Goal: Task Accomplishment & Management: Use online tool/utility

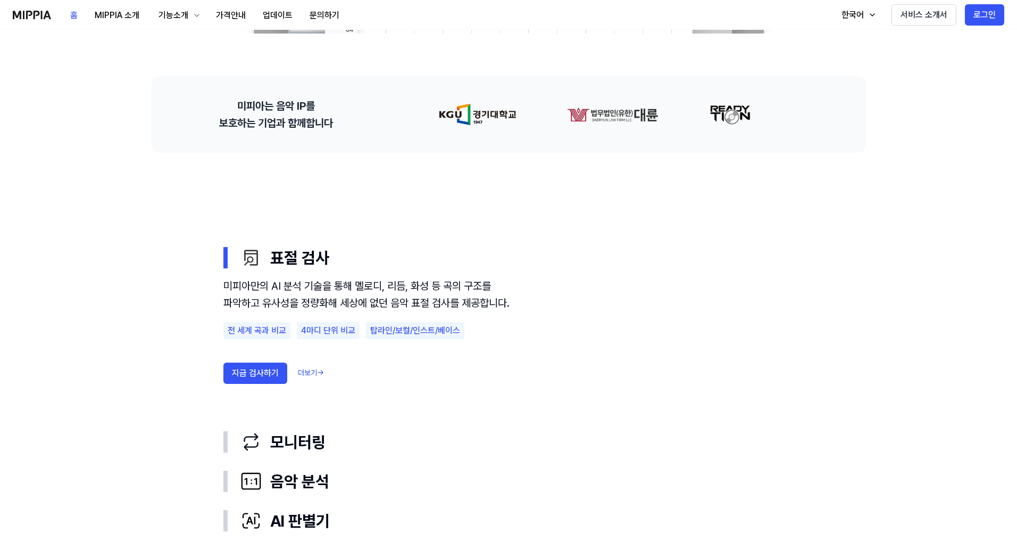
scroll to position [213, 0]
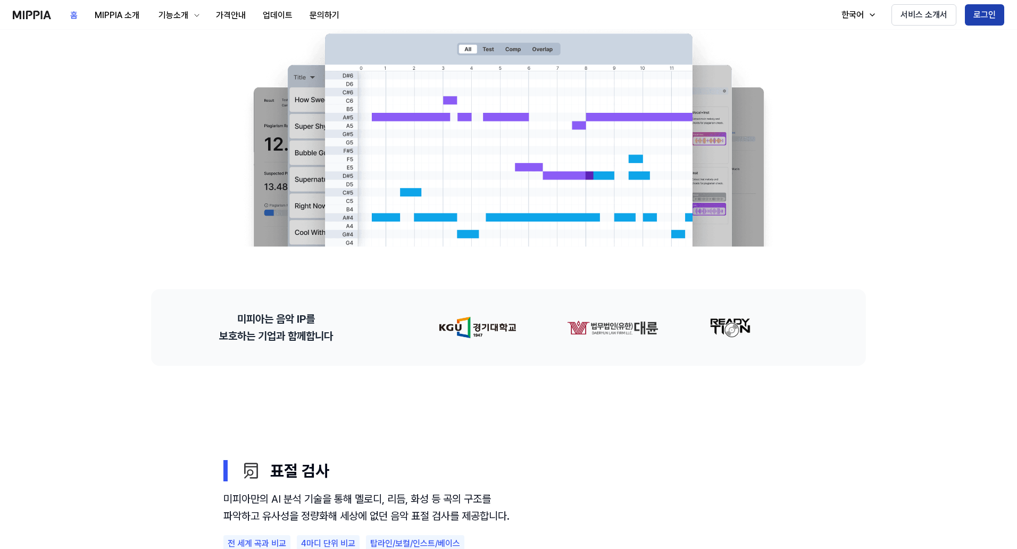
click at [985, 13] on button "로그인" at bounding box center [984, 14] width 39 height 21
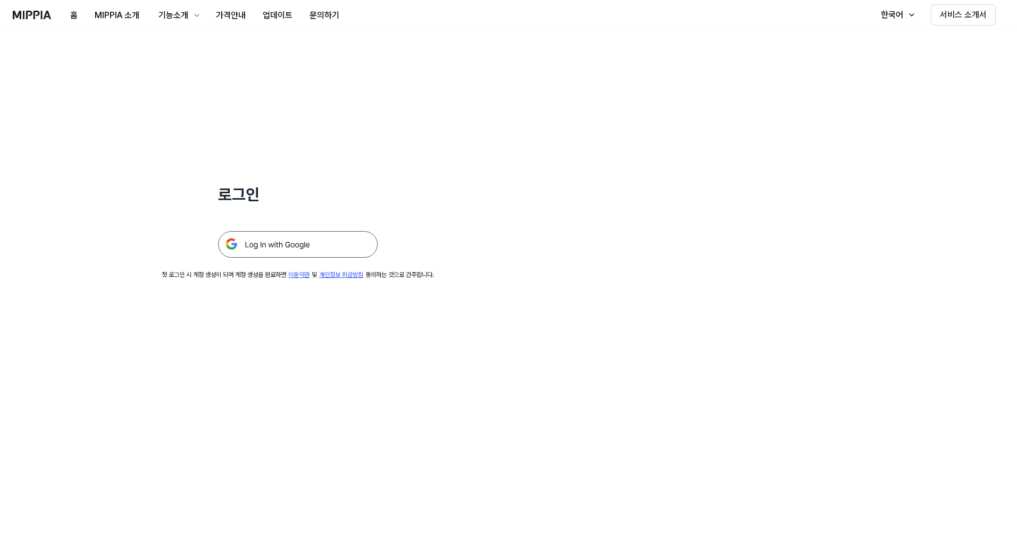
click at [289, 240] on img at bounding box center [298, 244] width 160 height 27
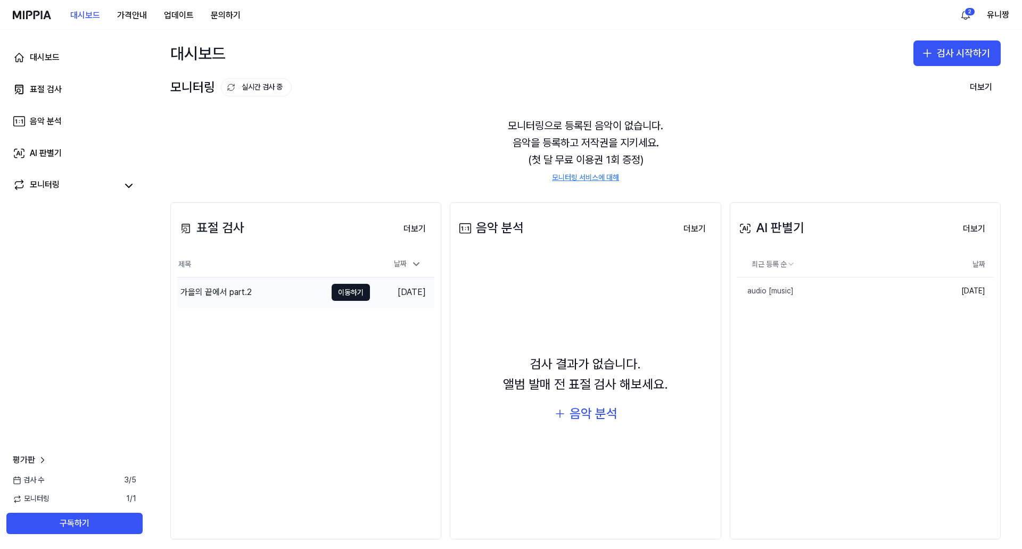
click at [230, 287] on div "가을의 끝에서 part.2" at bounding box center [215, 292] width 71 height 13
click at [769, 261] on html "대시보드 가격안내 업데이트 문의하기 2 유니짱 대시보드 표절 검사 음악 분석 AI 판별기 모니터링 평가판 검사 수 3 / 5 모니터링 1 / …" at bounding box center [511, 274] width 1022 height 549
click at [971, 229] on html "대시보드 가격안내 업데이트 문의하기 2 유니짱 대시보드 표절 검사 음악 분석 AI 판별기 모니터링 평가판 검사 수 3 / 5 모니터링 1 / …" at bounding box center [511, 274] width 1022 height 549
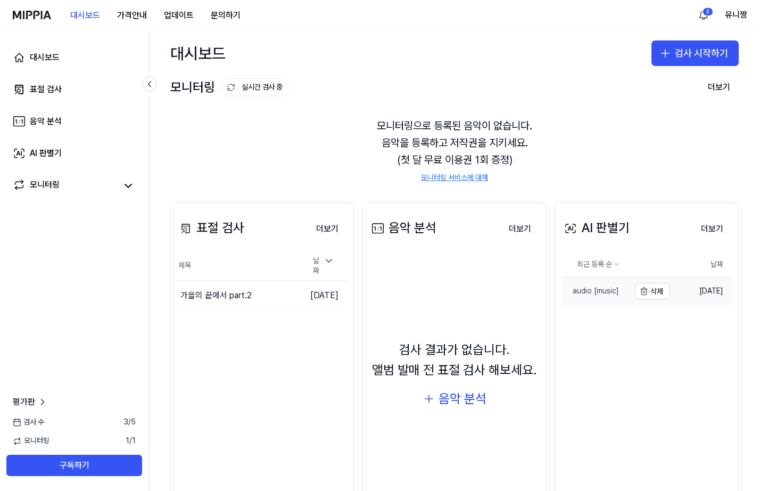
click at [597, 291] on div "audio [music]" at bounding box center [590, 291] width 57 height 11
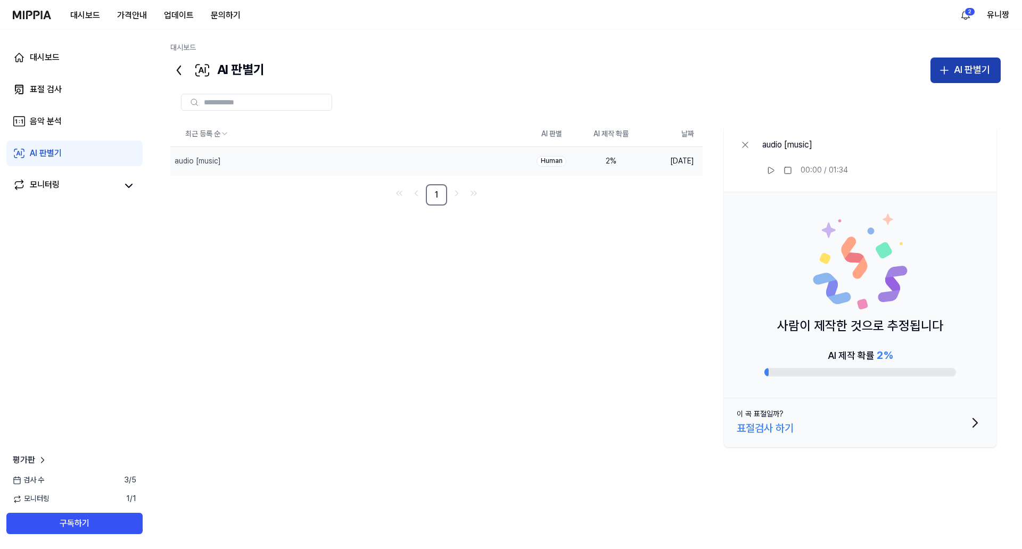
click at [964, 68] on div "AI 판별기" at bounding box center [971, 69] width 36 height 15
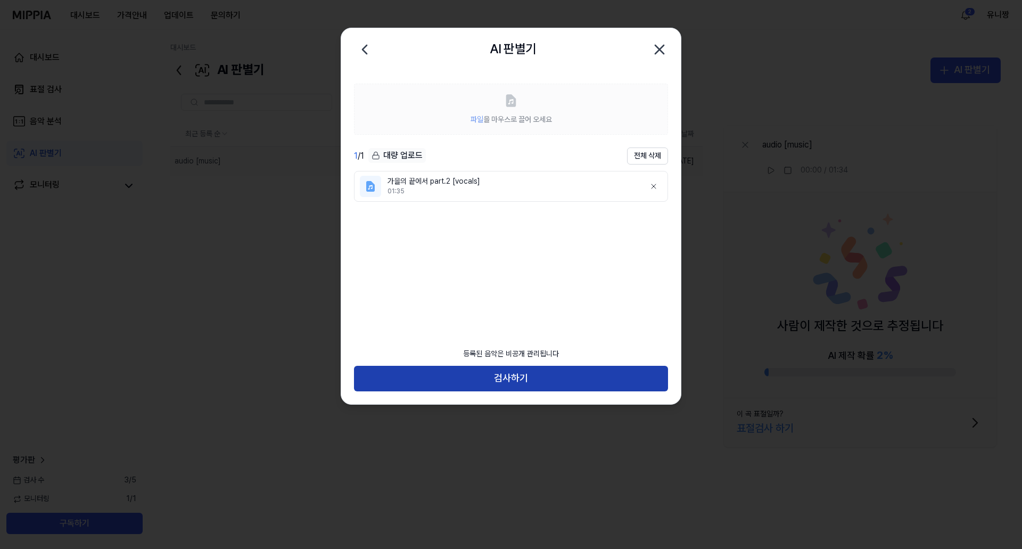
click at [568, 380] on button "검사하기" at bounding box center [511, 379] width 314 height 26
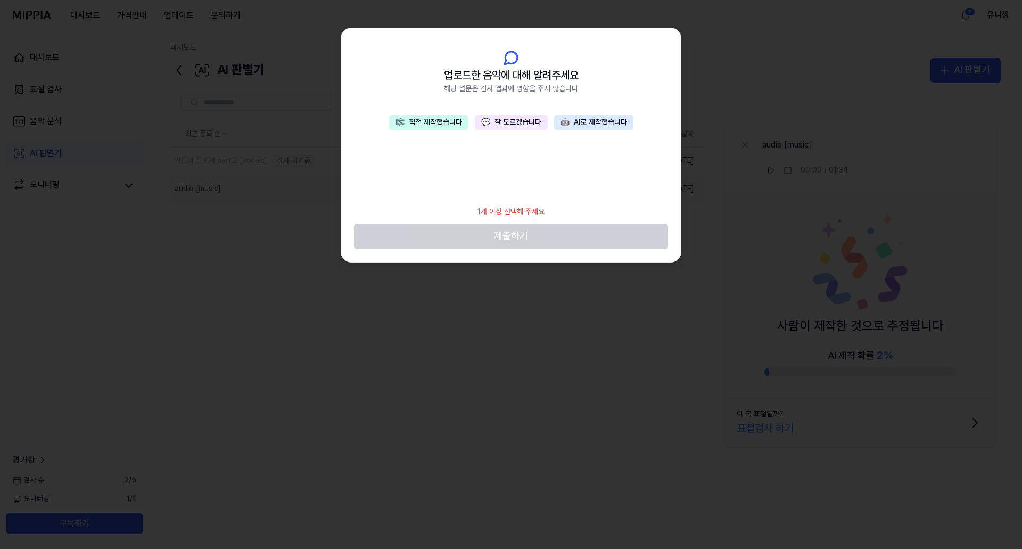
click at [512, 120] on button "💬 잘 모르겠습니다" at bounding box center [511, 122] width 73 height 15
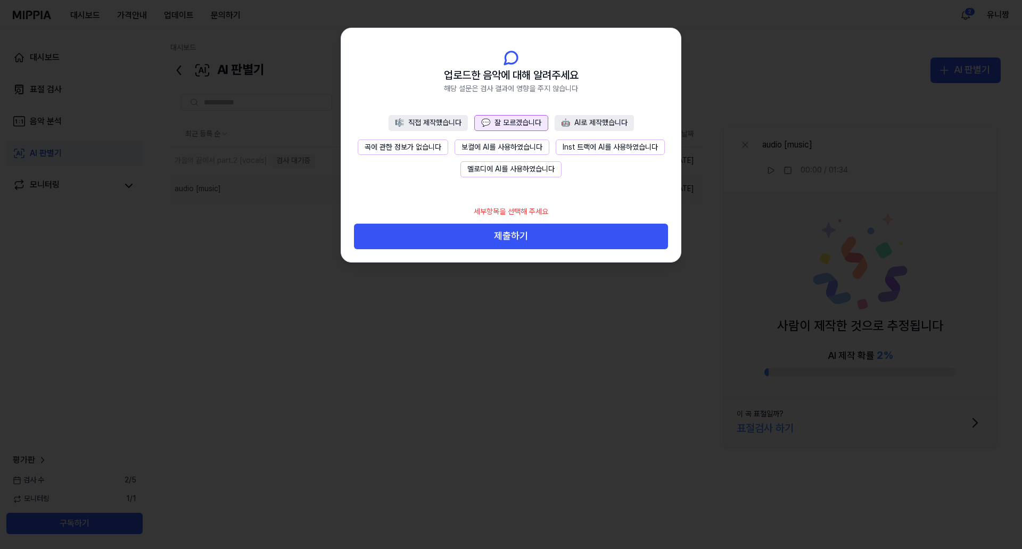
click at [408, 120] on button "🎼 직접 제작했습니다" at bounding box center [427, 123] width 79 height 16
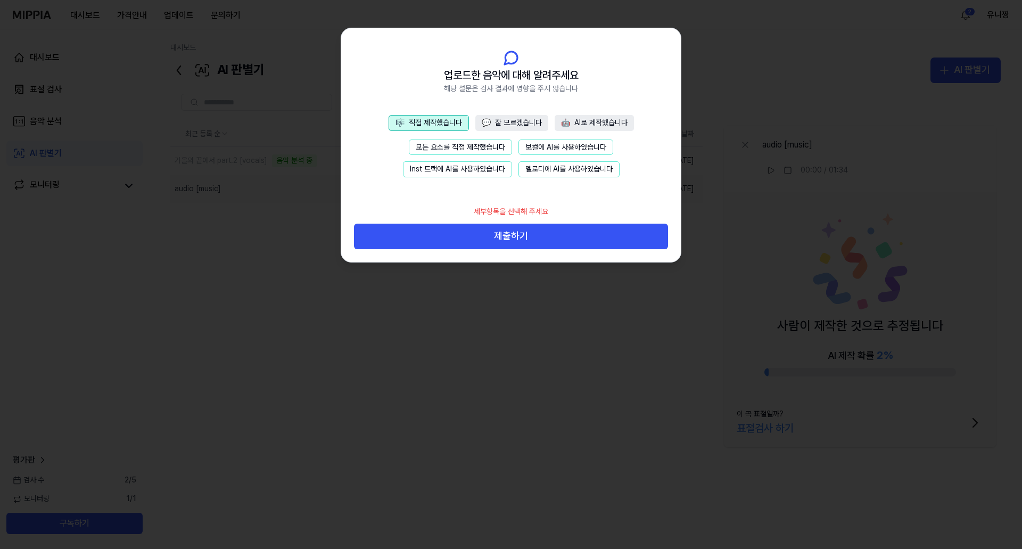
click at [468, 146] on button "모든 요소를 직접 제작했습니다" at bounding box center [460, 147] width 103 height 16
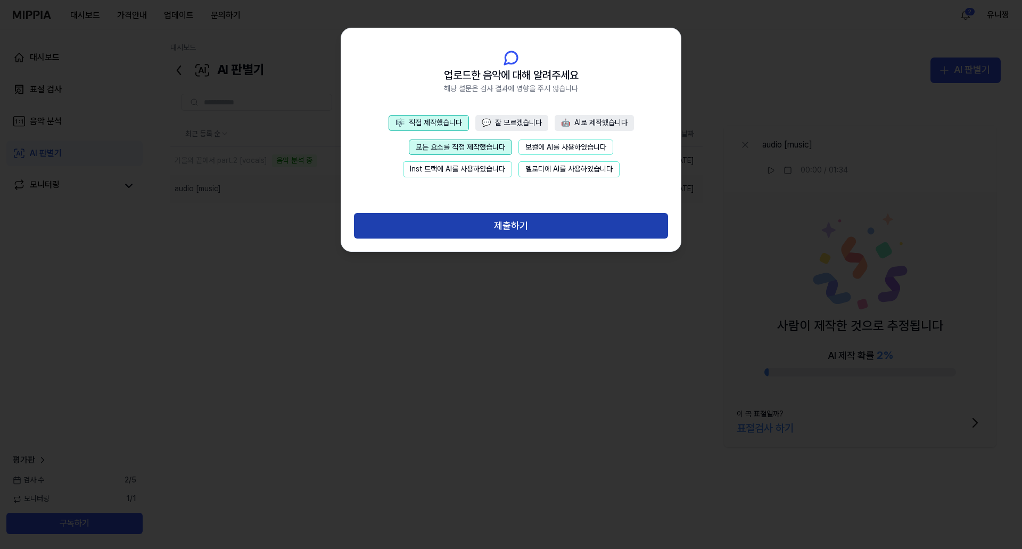
click at [527, 226] on button "제출하기" at bounding box center [511, 226] width 314 height 26
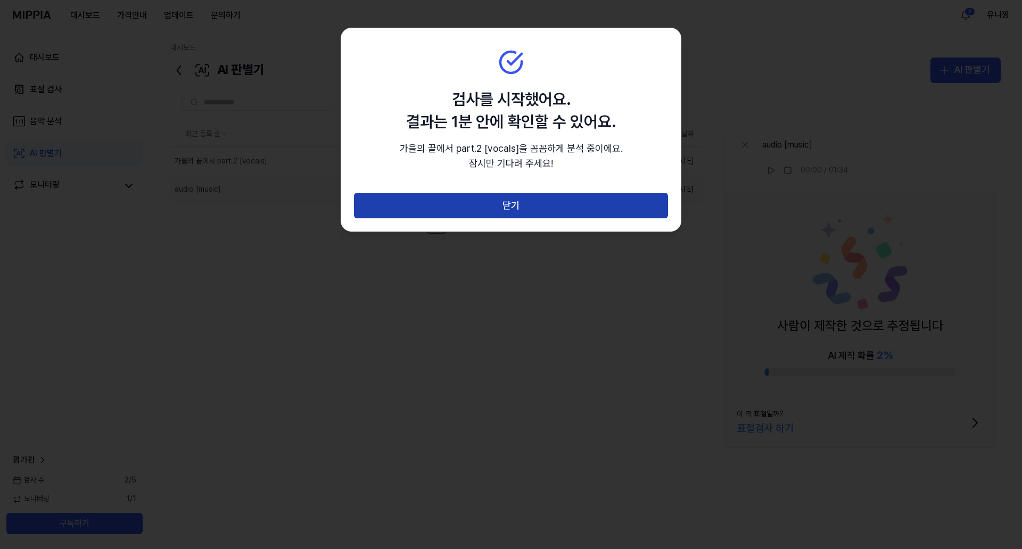
click at [522, 209] on button "닫기" at bounding box center [511, 206] width 314 height 26
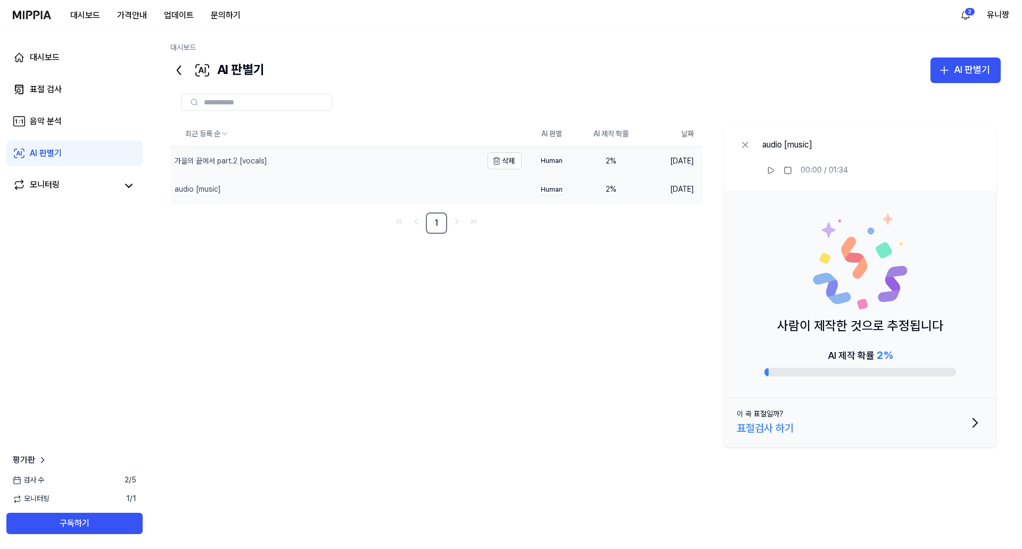
click at [223, 160] on div "가을의 끝에서 part.2 [vocals]" at bounding box center [221, 161] width 93 height 11
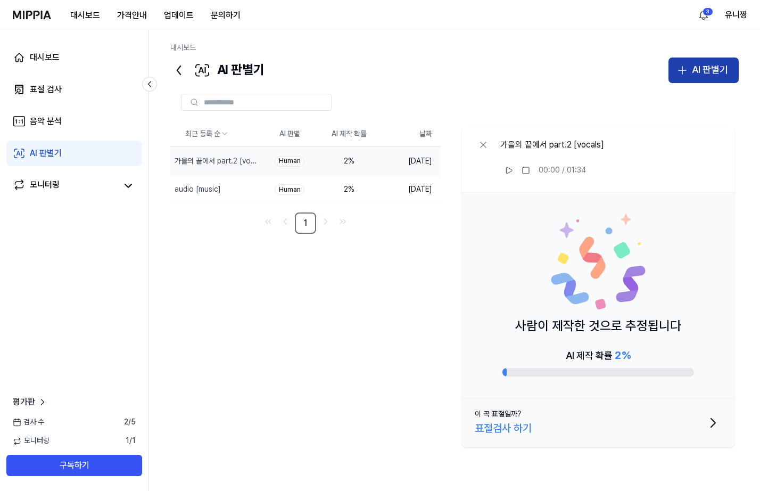
click at [727, 61] on button "AI 판별기" at bounding box center [703, 70] width 70 height 26
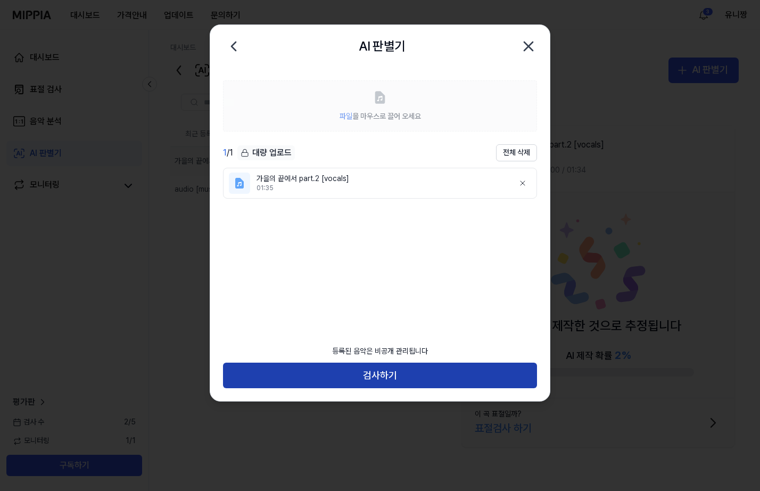
click at [406, 383] on button "검사하기" at bounding box center [380, 375] width 314 height 26
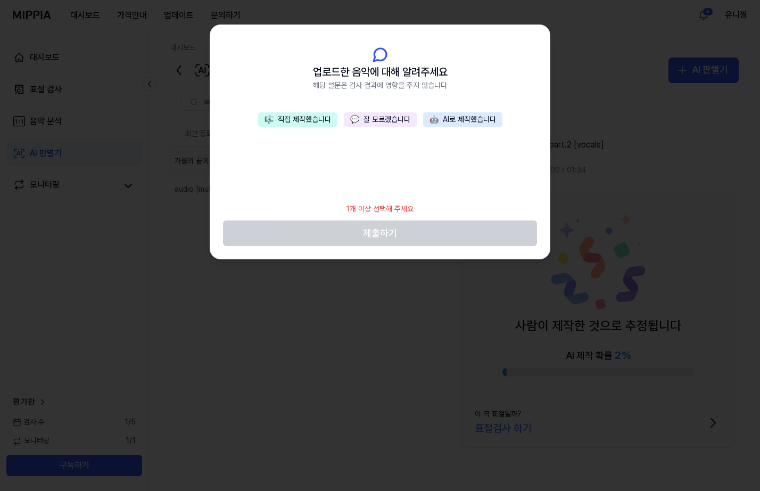
click at [468, 104] on header "업로드한 음악에 대해 알려주세요 해당 설문은 검사 결과에 영향을 주지 않습니다" at bounding box center [379, 68] width 339 height 87
click at [467, 112] on div "🎼 직접 제작했습니다 💬 잘 모르겠습니다 🤖 AI로 제작했습니다" at bounding box center [380, 119] width 244 height 15
click at [469, 121] on button "🤖 AI로 제작했습니다" at bounding box center [462, 119] width 79 height 15
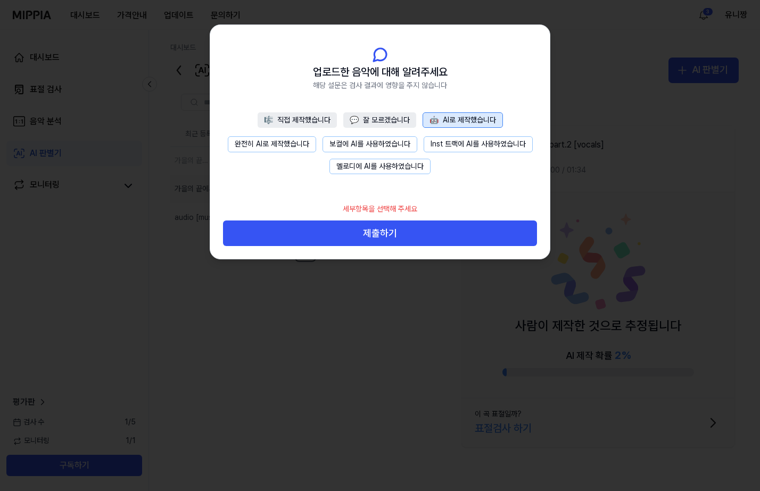
click at [386, 140] on button "보컬에 AI를 사용하였습니다" at bounding box center [369, 144] width 95 height 16
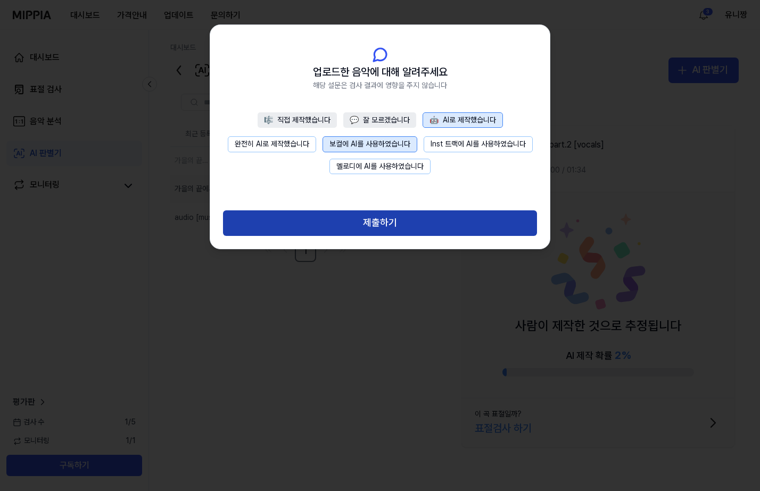
click at [429, 226] on button "제출하기" at bounding box center [380, 223] width 314 height 26
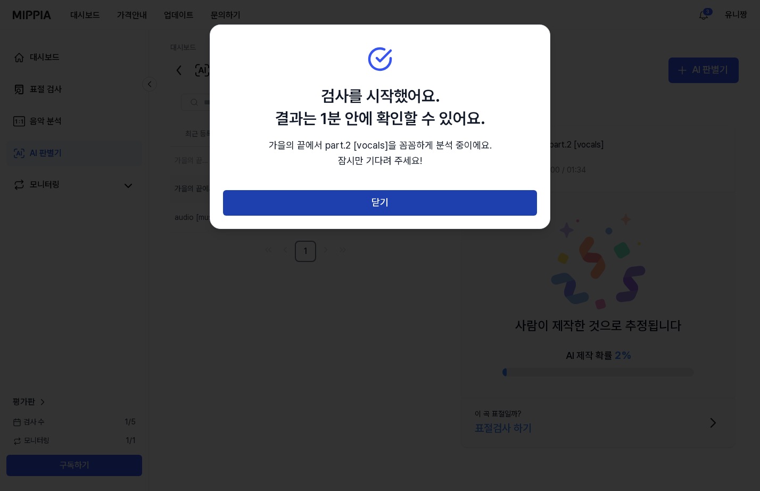
click at [440, 209] on button "닫기" at bounding box center [380, 203] width 314 height 26
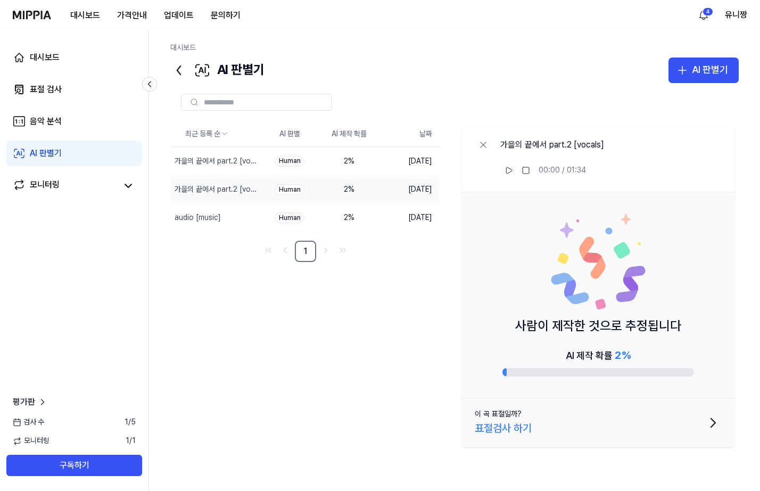
click at [221, 291] on div "최근 등록 순 AI 판별 AI 제작 확률 날짜 가을의 끝에서 part.2 [vocals] 삭제 Human 2 % 2025.10.12. 가을의 …" at bounding box center [454, 286] width 568 height 330
click at [712, 77] on div "AI 판별기" at bounding box center [710, 69] width 36 height 15
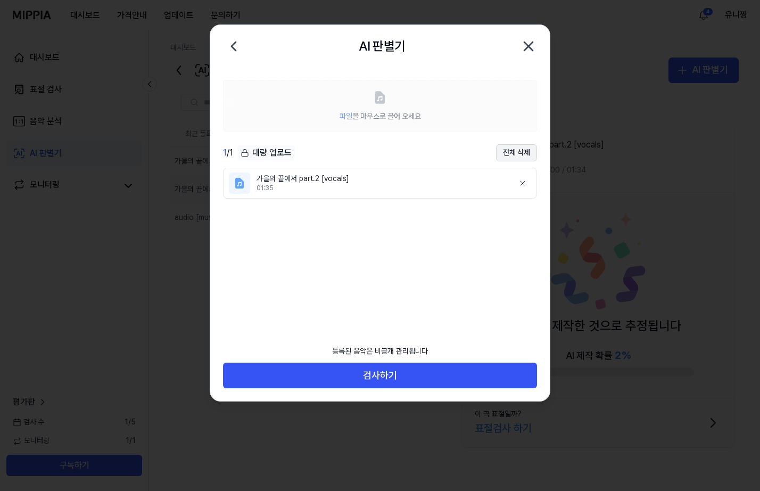
click at [525, 151] on button "전체 삭제" at bounding box center [516, 152] width 41 height 17
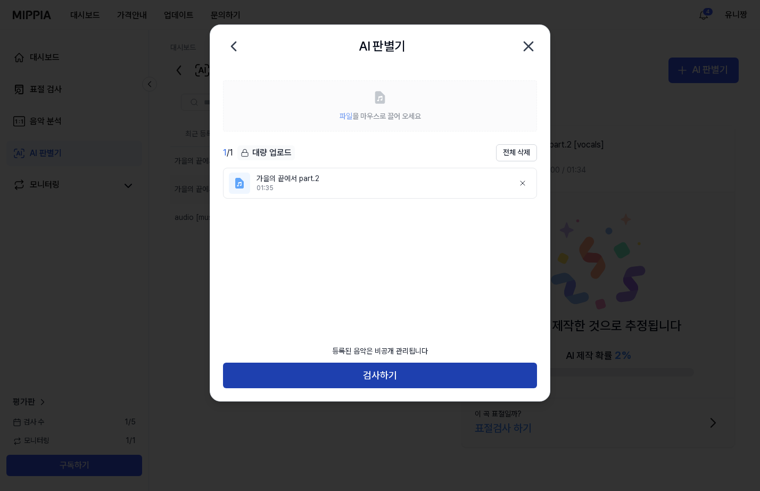
click at [418, 375] on button "검사하기" at bounding box center [380, 375] width 314 height 26
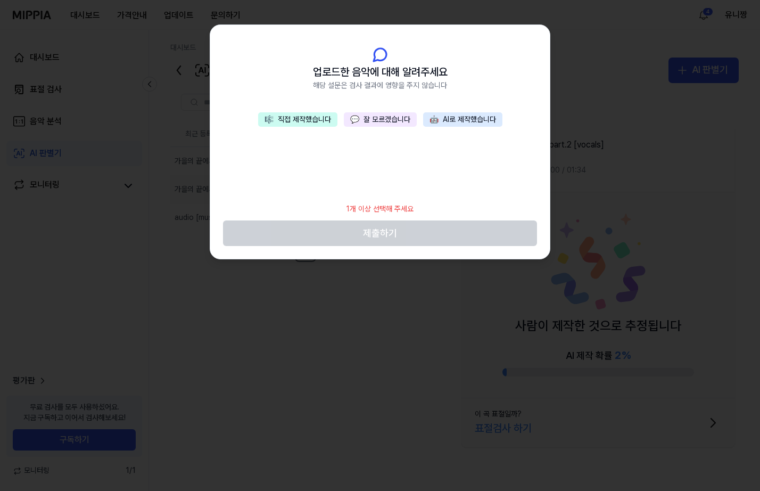
click at [393, 117] on button "💬 잘 모르겠습니다" at bounding box center [380, 119] width 73 height 15
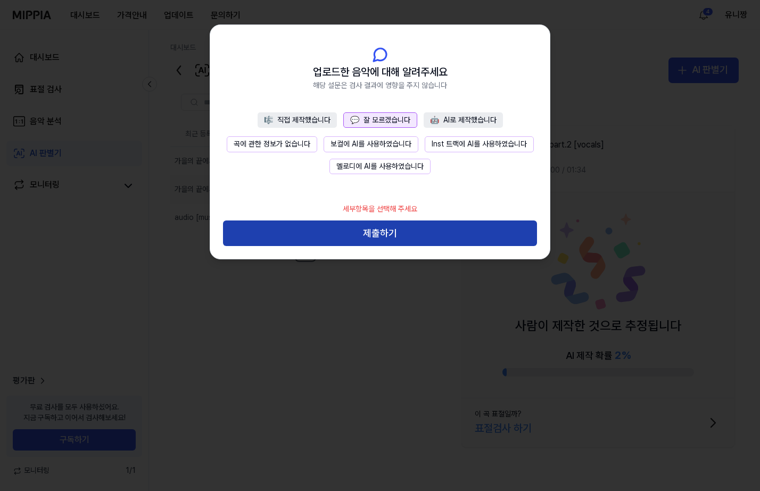
click at [405, 230] on button "제출하기" at bounding box center [380, 233] width 314 height 26
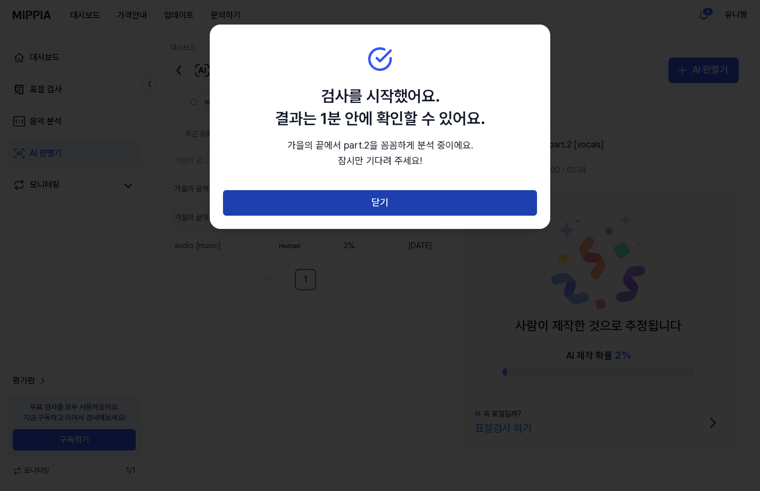
click at [426, 208] on button "닫기" at bounding box center [380, 203] width 314 height 26
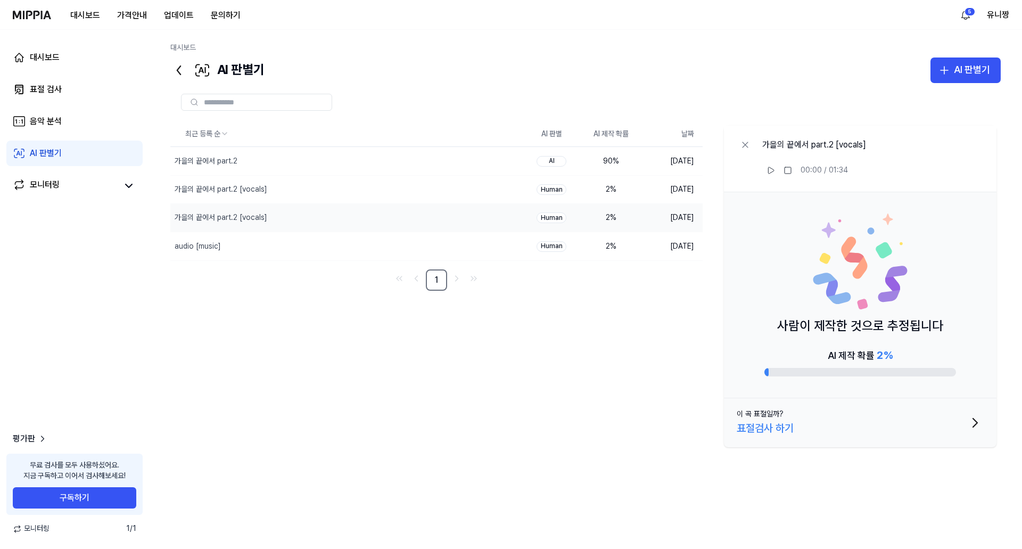
click at [26, 16] on img at bounding box center [32, 15] width 38 height 9
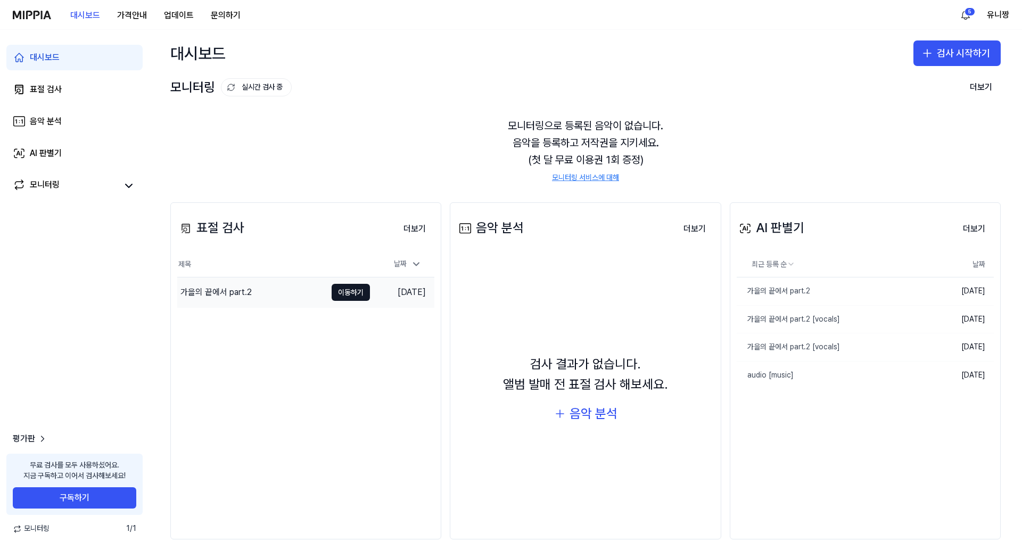
click at [214, 292] on div "가을의 끝에서 part.2" at bounding box center [215, 292] width 71 height 13
click at [985, 92] on button "더보기" at bounding box center [980, 87] width 39 height 21
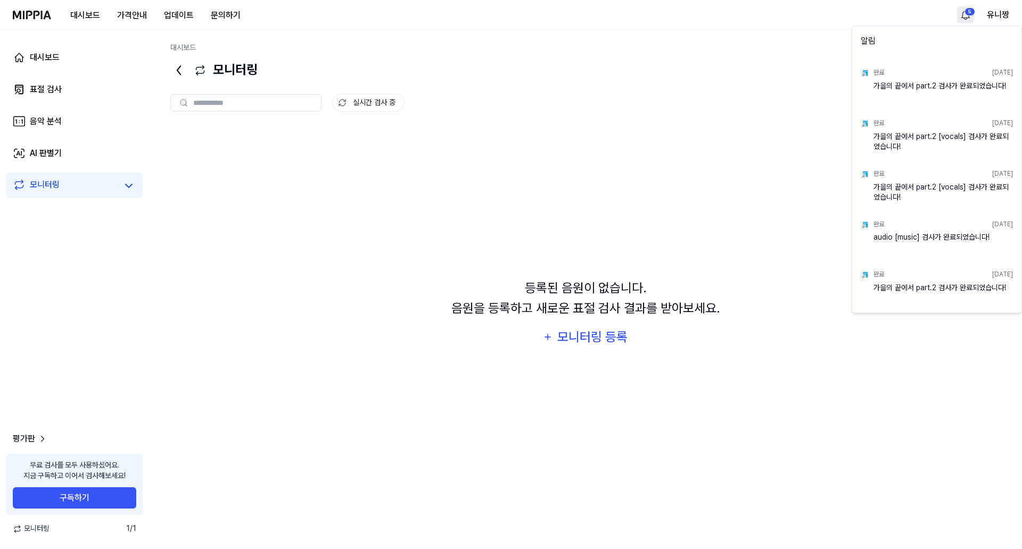
click at [964, 9] on html "대시보드 가격안내 업데이트 문의하기 5 유니짱 대시보드 표절 검사 음악 분석 AI 판별기 모니터링 평가판 무료 검사를 모두 사용하셨어요. 지금…" at bounding box center [511, 274] width 1022 height 549
drag, startPoint x: 967, startPoint y: 75, endPoint x: 347, endPoint y: 214, distance: 635.2
click at [627, 170] on html "대시보드 가격안내 업데이트 문의하기 유니짱 대시보드 표절 검사 음악 분석 AI 판별기 모니터링 평가판 무료 검사를 모두 사용하셨어요. 지금 구…" at bounding box center [511, 274] width 1022 height 549
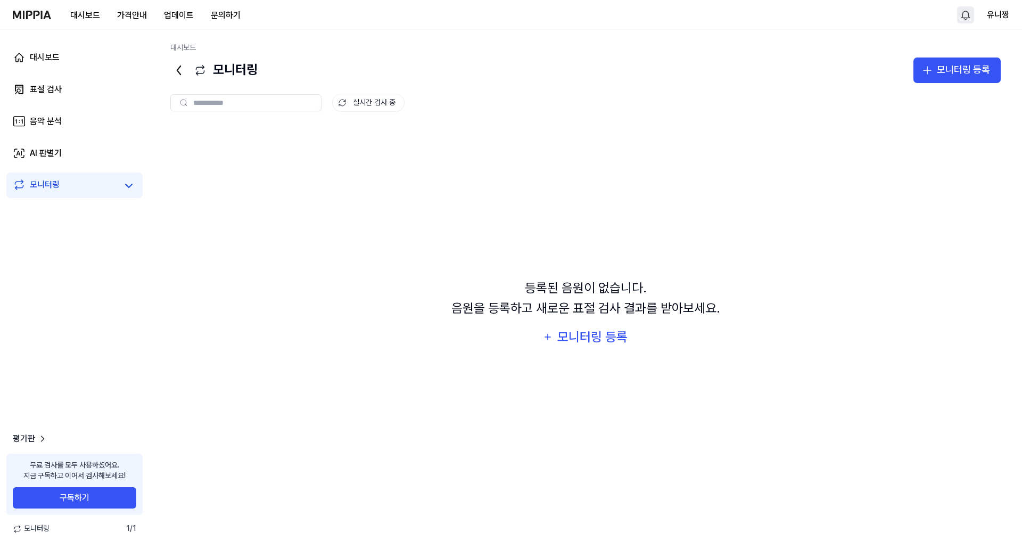
click at [24, 180] on icon at bounding box center [19, 184] width 13 height 13
click at [42, 160] on link "AI 판별기" at bounding box center [74, 153] width 136 height 26
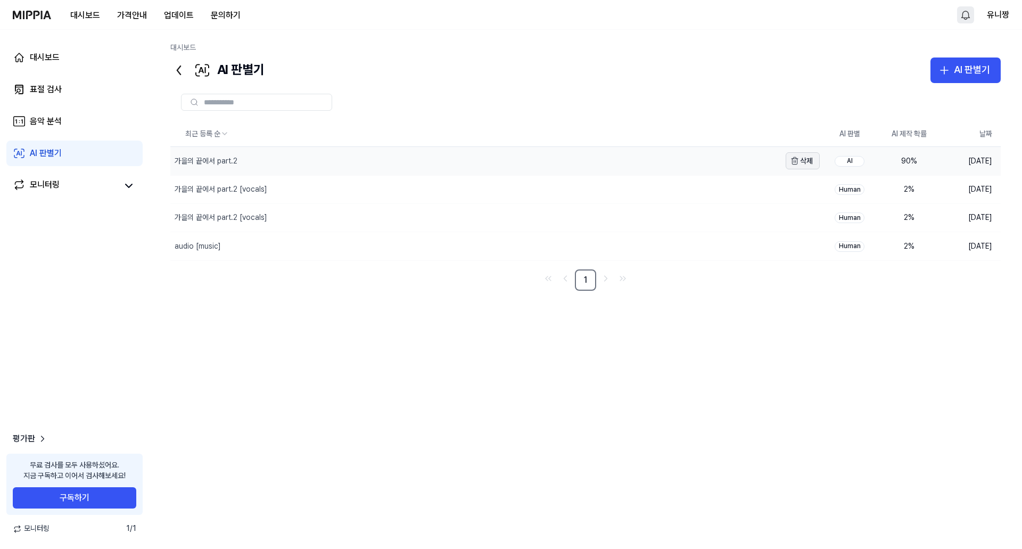
click at [802, 156] on button "삭제" at bounding box center [802, 160] width 34 height 17
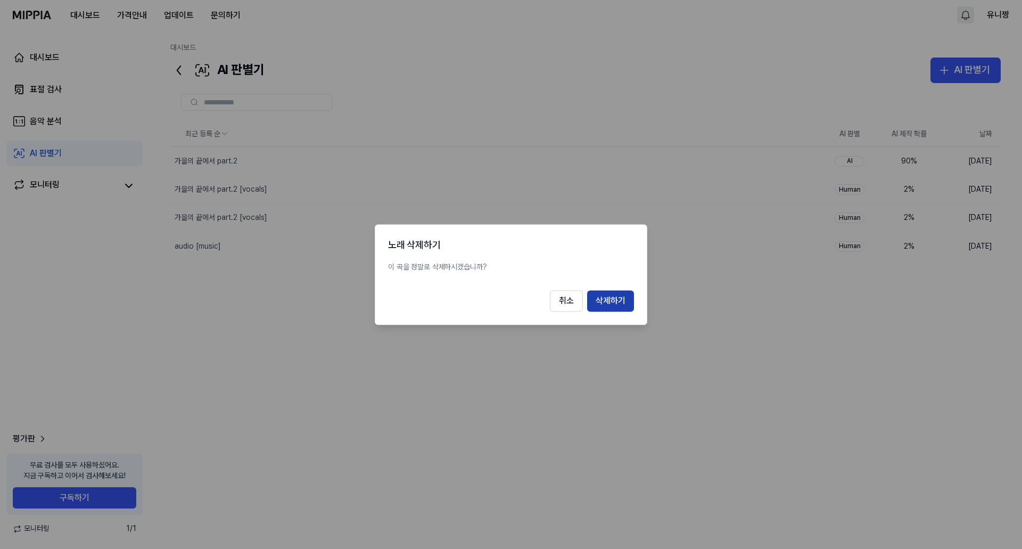
click at [610, 300] on button "삭제하기" at bounding box center [610, 300] width 47 height 21
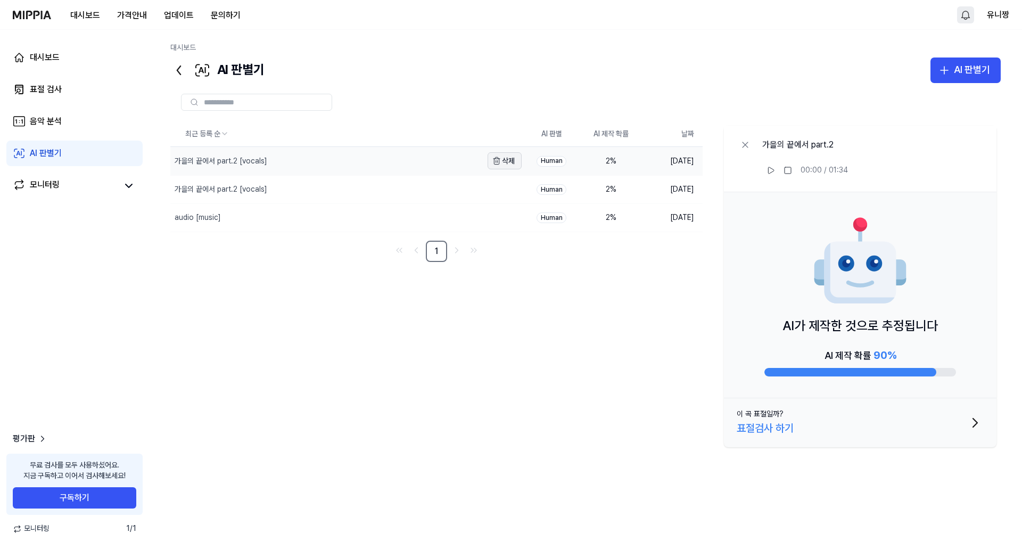
click at [511, 157] on button "삭제" at bounding box center [504, 160] width 34 height 17
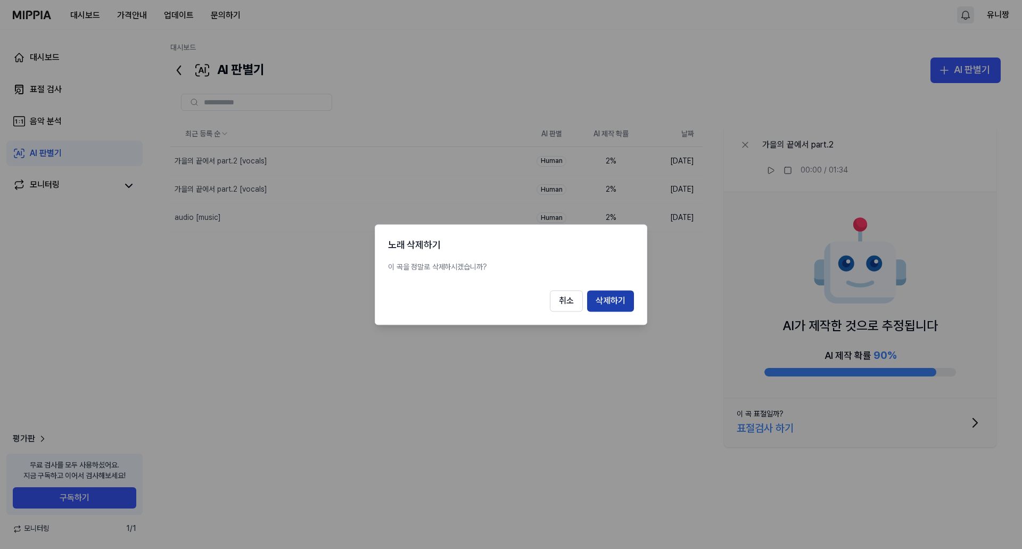
click at [619, 308] on button "삭제하기" at bounding box center [610, 300] width 47 height 21
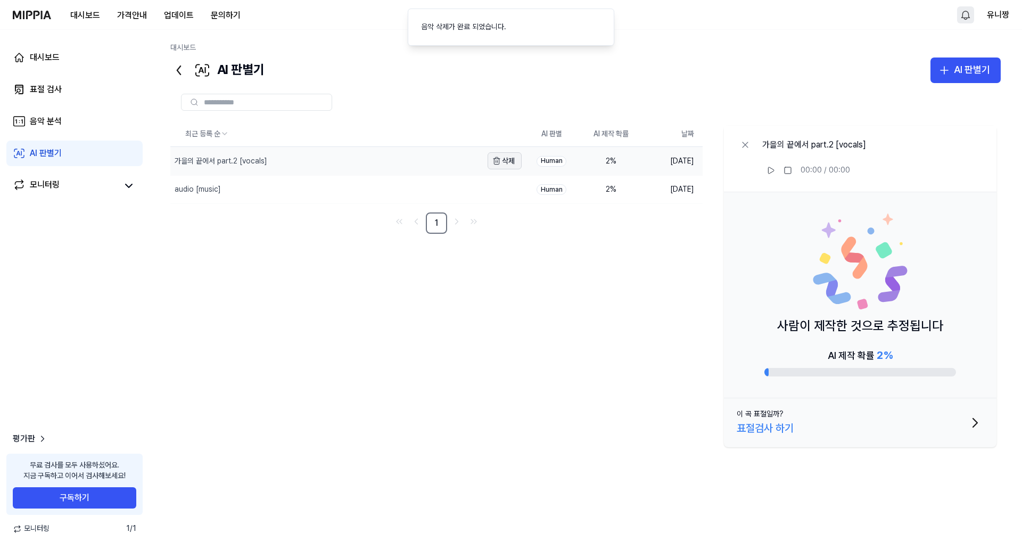
click at [519, 160] on button "삭제" at bounding box center [504, 160] width 34 height 17
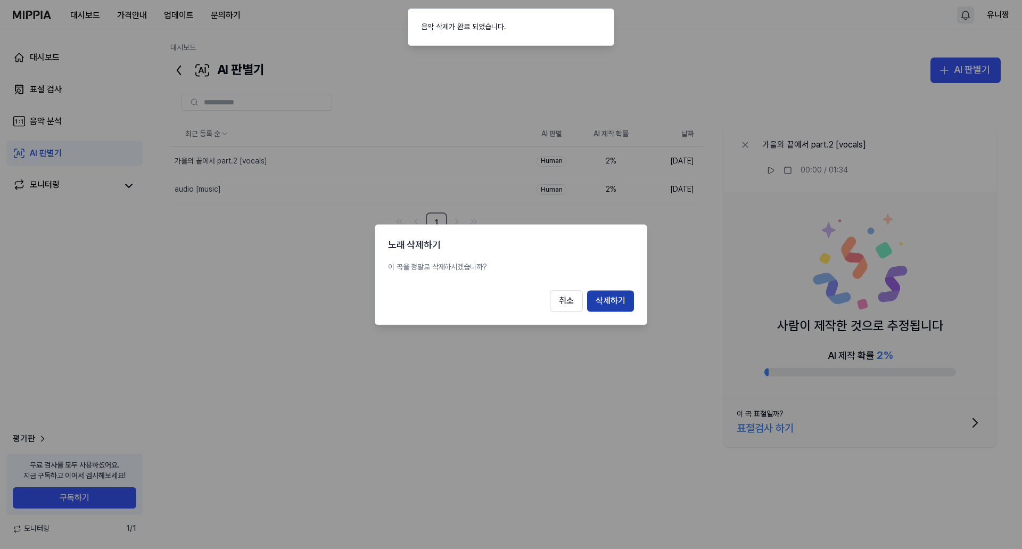
click at [601, 304] on button "삭제하기" at bounding box center [610, 300] width 47 height 21
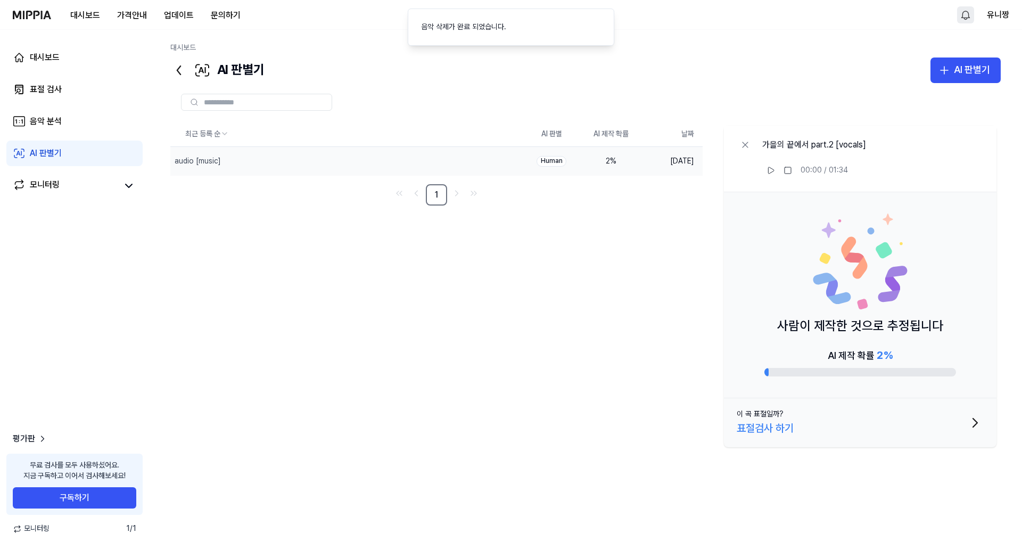
drag, startPoint x: 526, startPoint y: 161, endPoint x: 473, endPoint y: 152, distance: 53.4
click at [523, 161] on td "Human" at bounding box center [551, 161] width 60 height 28
click at [509, 160] on button "삭제" at bounding box center [504, 160] width 34 height 17
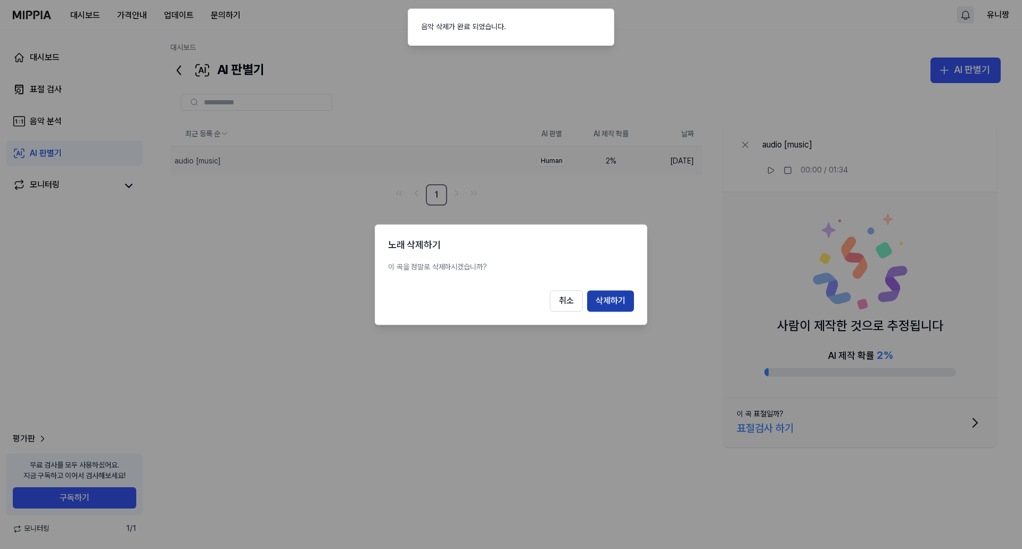
click at [619, 293] on button "삭제하기" at bounding box center [610, 300] width 47 height 21
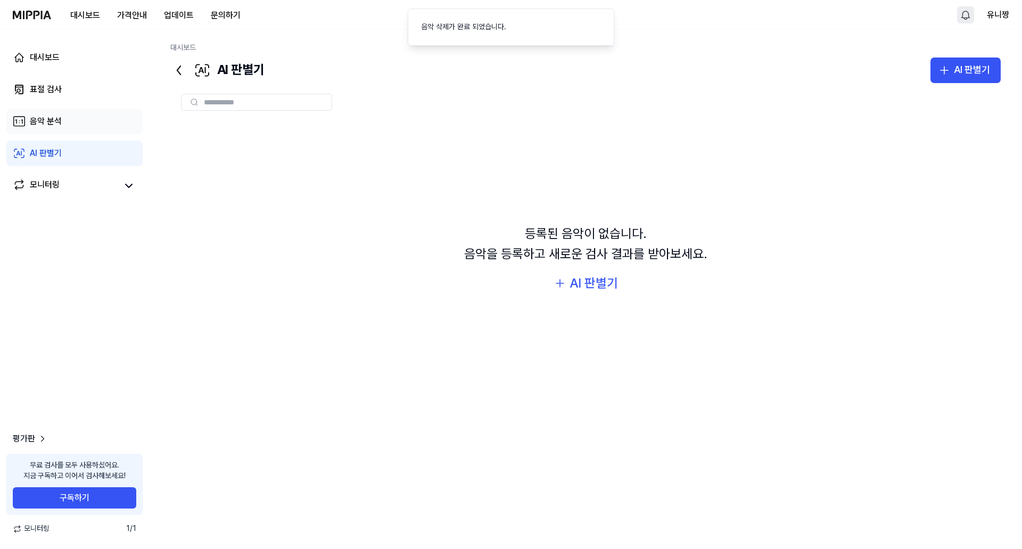
click at [43, 122] on div "음악 분석" at bounding box center [46, 121] width 32 height 13
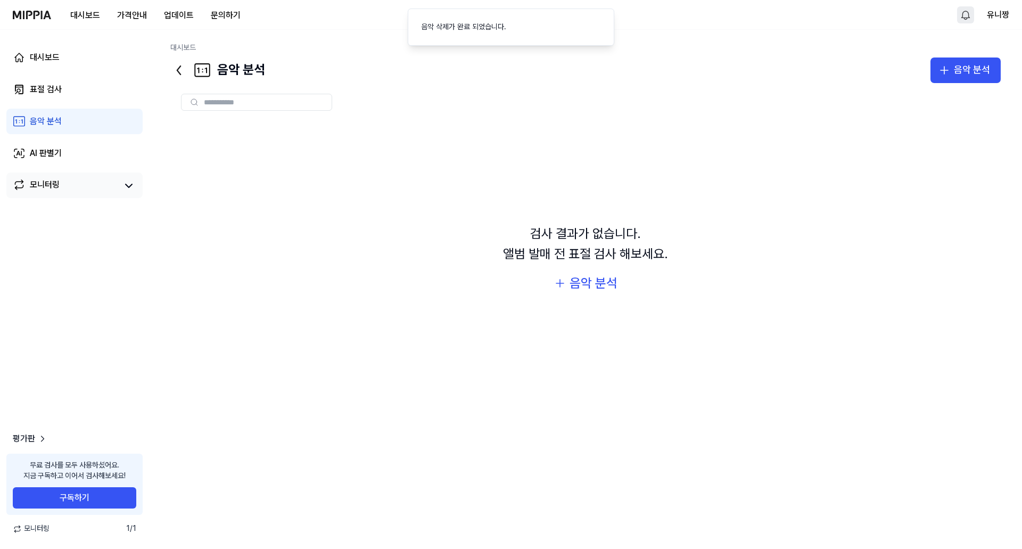
click at [51, 186] on div "모니터링" at bounding box center [45, 185] width 30 height 15
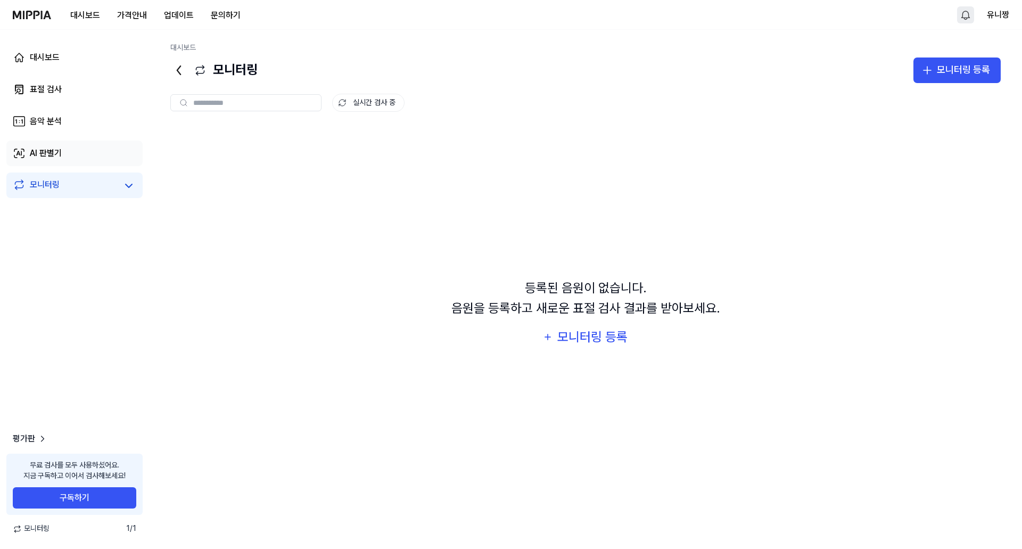
click at [54, 153] on div "AI 판별기" at bounding box center [46, 153] width 32 height 13
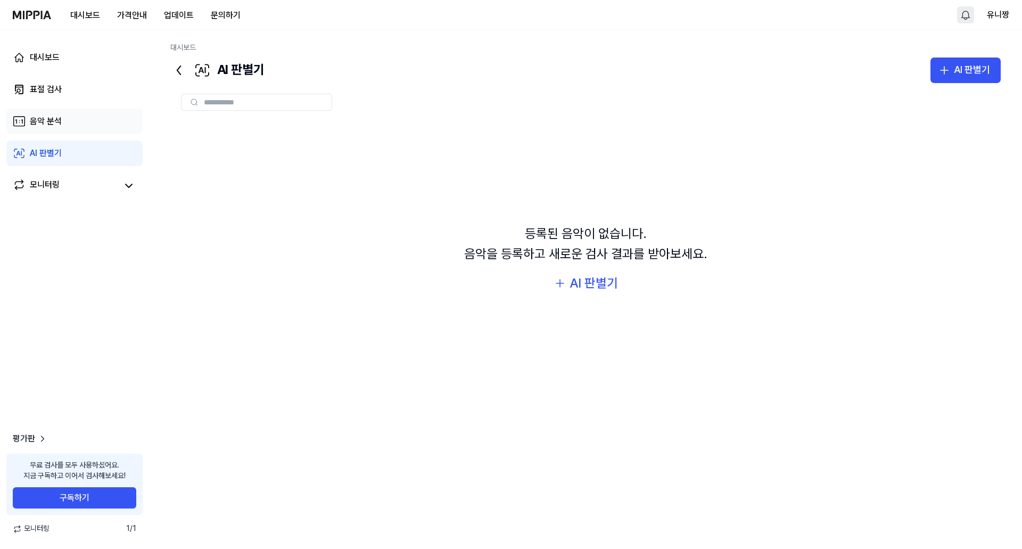
click at [54, 123] on div "음악 분석" at bounding box center [46, 121] width 32 height 13
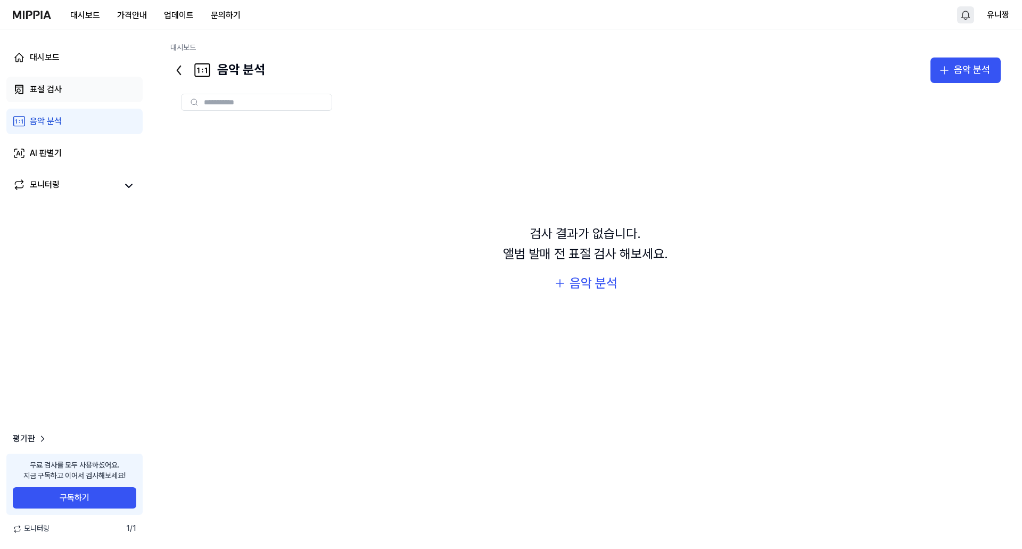
click at [56, 91] on div "표절 검사" at bounding box center [46, 89] width 32 height 13
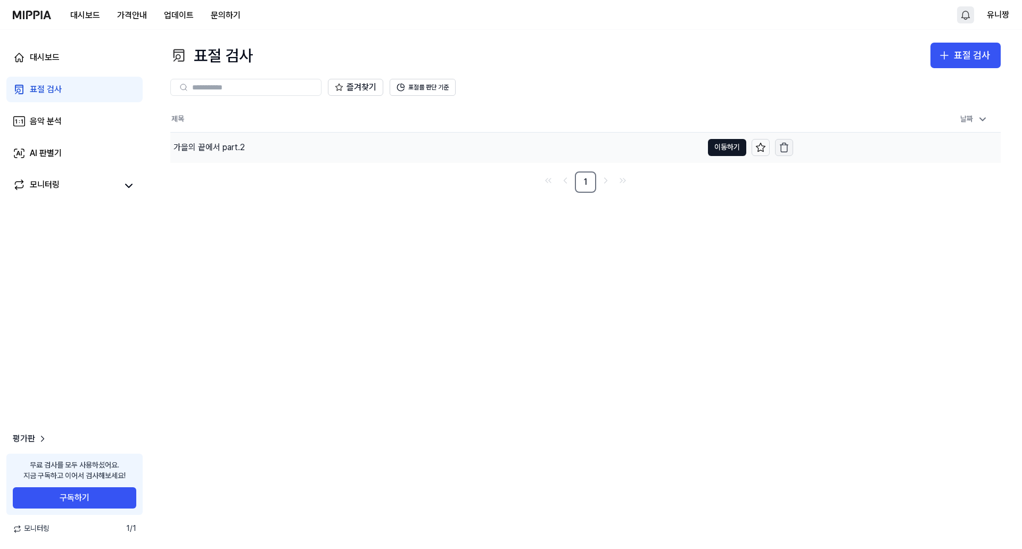
click at [788, 150] on icon "button" at bounding box center [783, 147] width 11 height 11
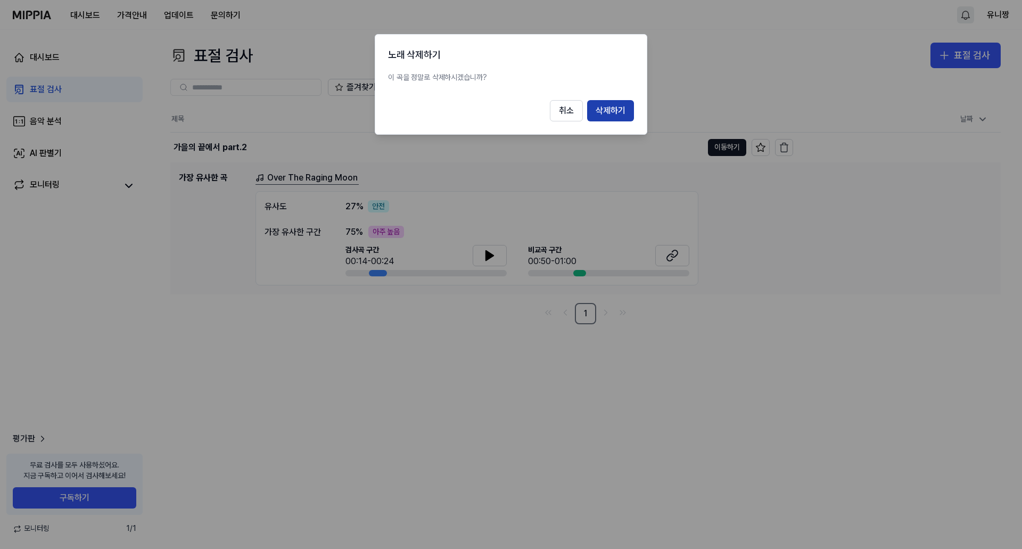
click at [621, 114] on button "삭제하기" at bounding box center [610, 110] width 47 height 21
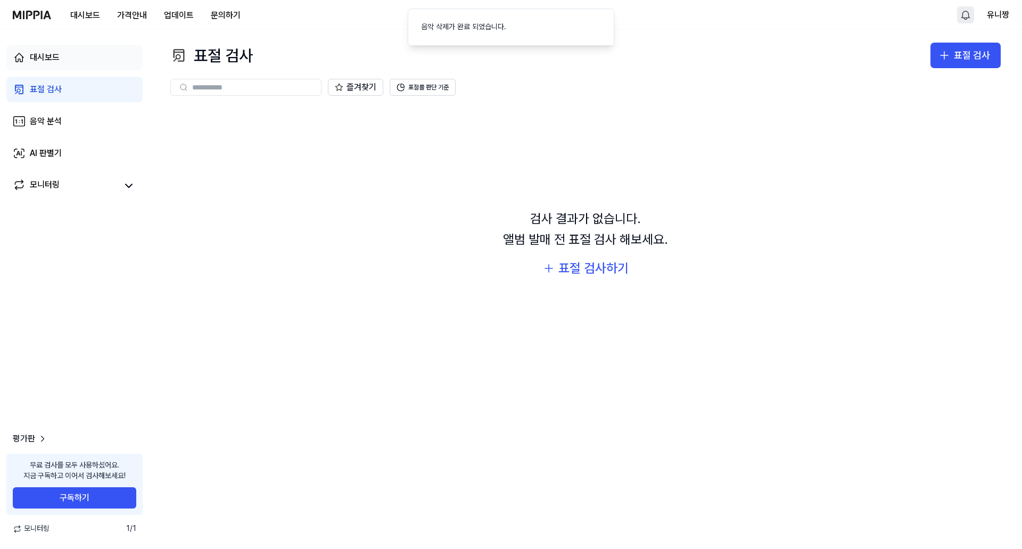
click at [43, 58] on div "대시보드" at bounding box center [45, 57] width 30 height 13
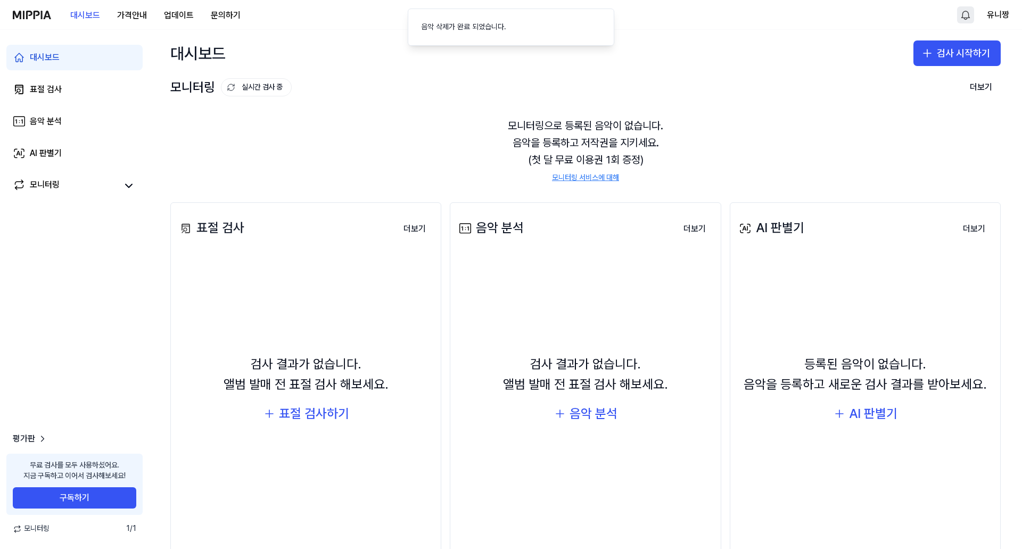
click at [41, 11] on img at bounding box center [32, 15] width 38 height 9
click at [988, 22] on div "대시보드 가격안내 업데이트 문의하기 유니짱" at bounding box center [511, 14] width 996 height 29
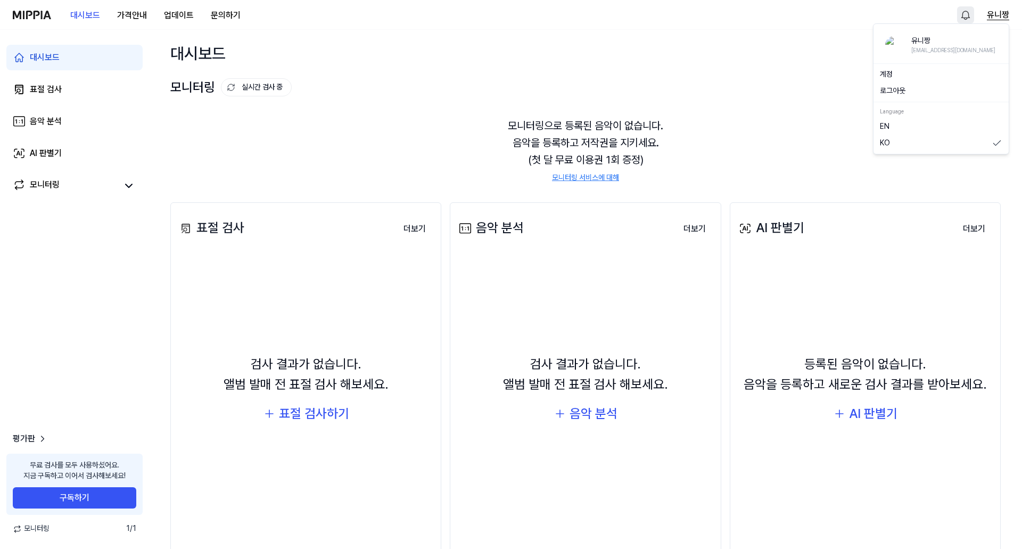
click at [995, 18] on button "유니짱" at bounding box center [997, 15] width 22 height 13
click at [917, 86] on button "로그아웃" at bounding box center [941, 91] width 122 height 11
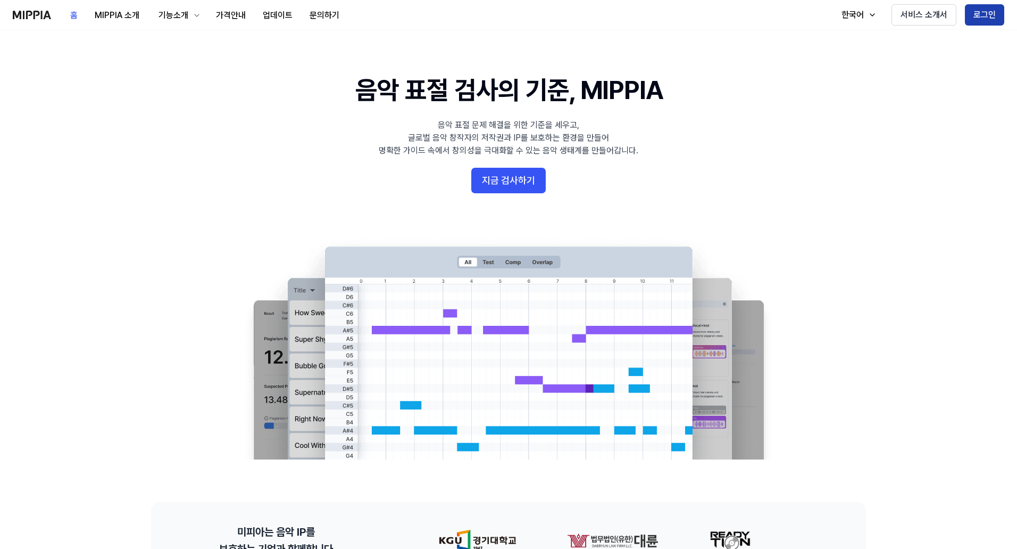
click at [982, 12] on button "로그인" at bounding box center [984, 14] width 39 height 21
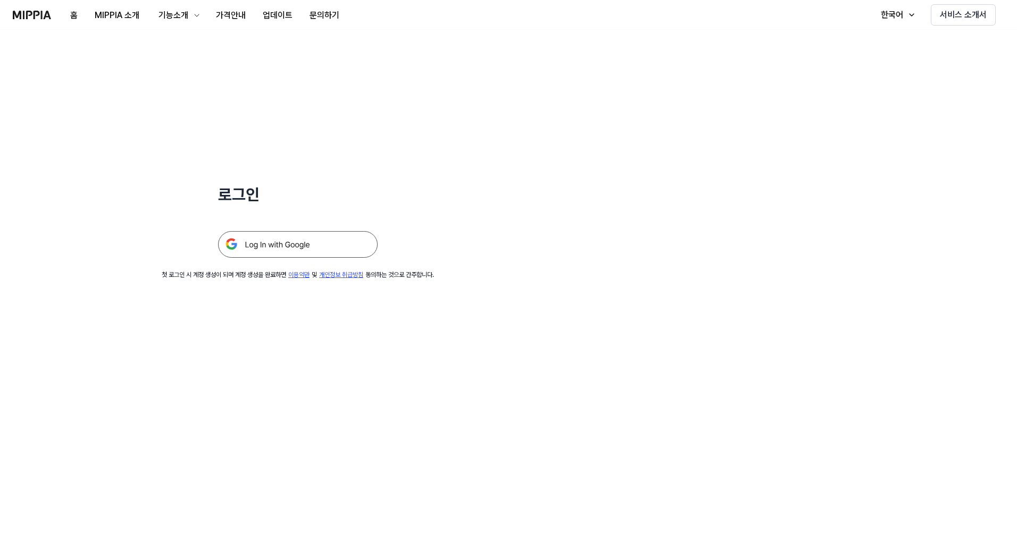
click at [253, 241] on img at bounding box center [298, 244] width 160 height 27
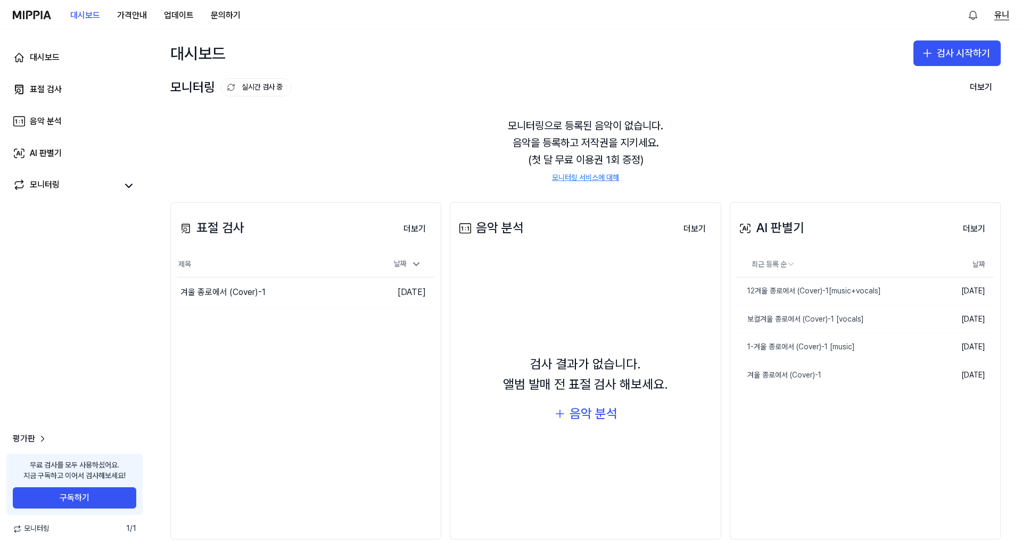
click at [1001, 14] on button "유니" at bounding box center [1001, 15] width 15 height 13
click at [917, 93] on button "로그아웃" at bounding box center [941, 91] width 122 height 11
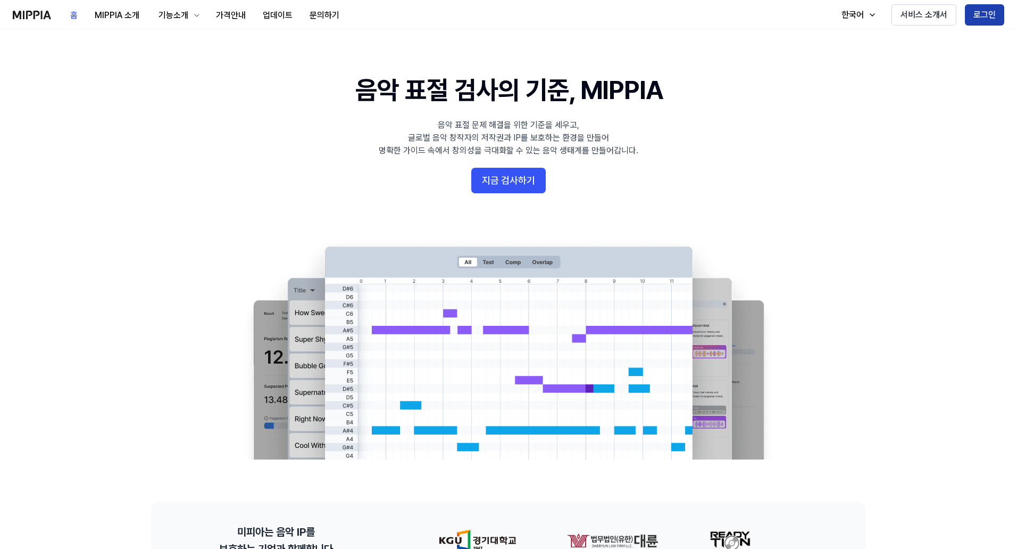
click at [985, 12] on button "로그인" at bounding box center [984, 14] width 39 height 21
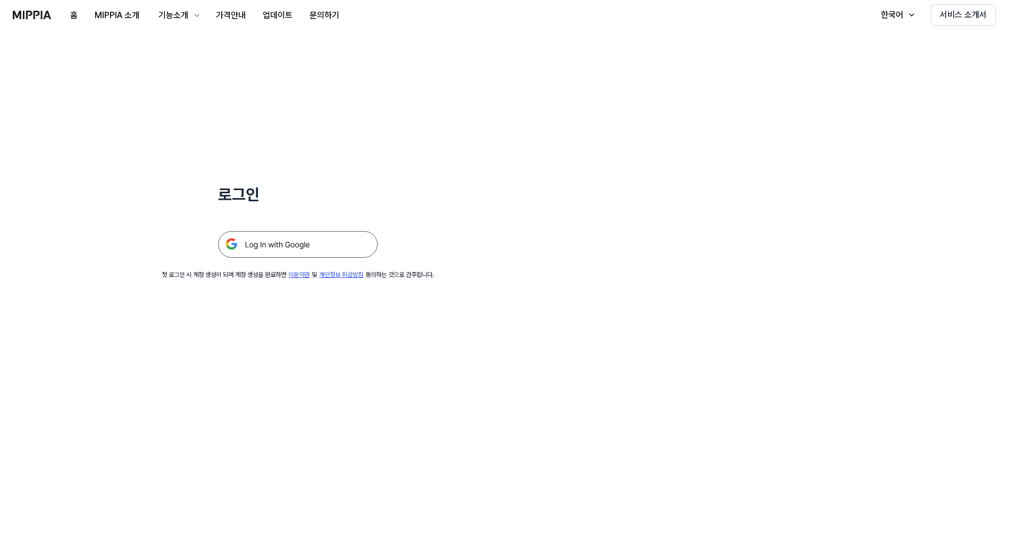
click at [299, 248] on img at bounding box center [298, 244] width 160 height 27
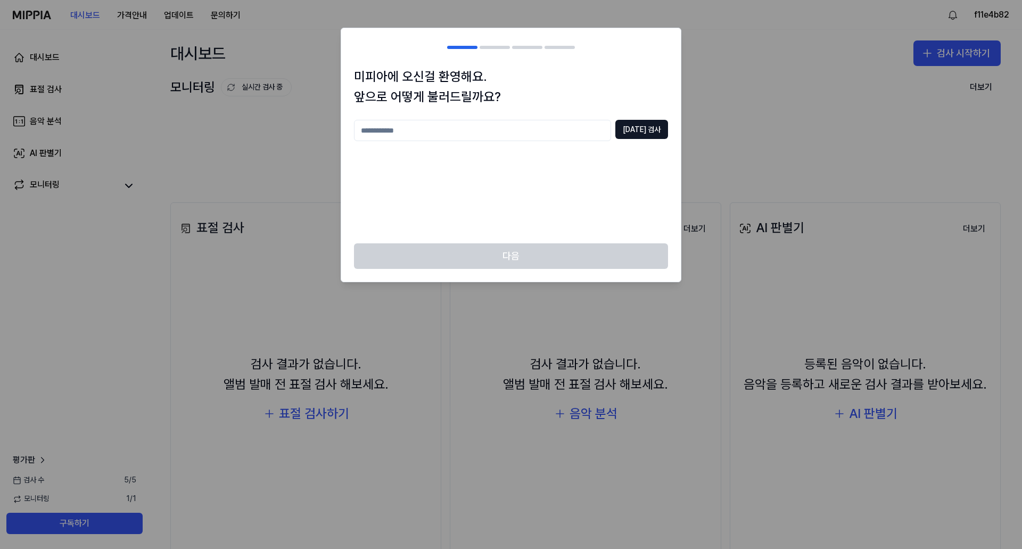
click at [442, 122] on input "text" at bounding box center [482, 130] width 257 height 21
type input "****"
click at [641, 124] on button "[DATE] 검사" at bounding box center [641, 129] width 53 height 19
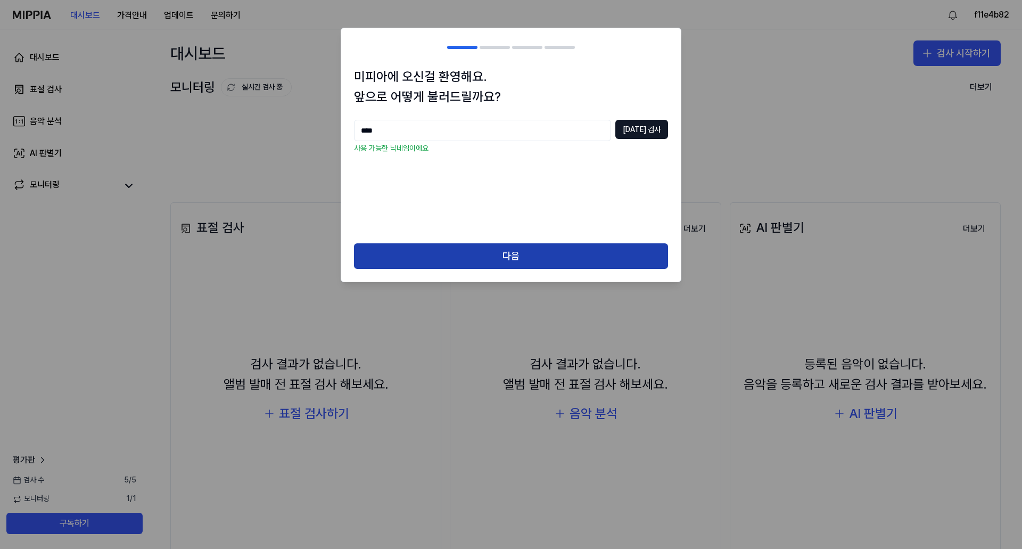
click at [554, 250] on button "다음" at bounding box center [511, 256] width 314 height 26
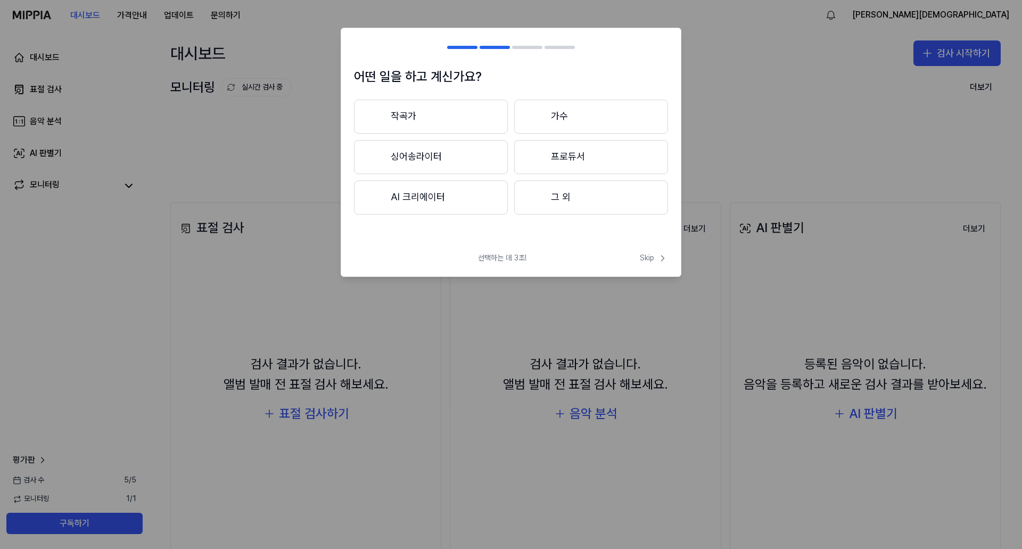
click at [596, 164] on button "프로듀서" at bounding box center [591, 157] width 154 height 34
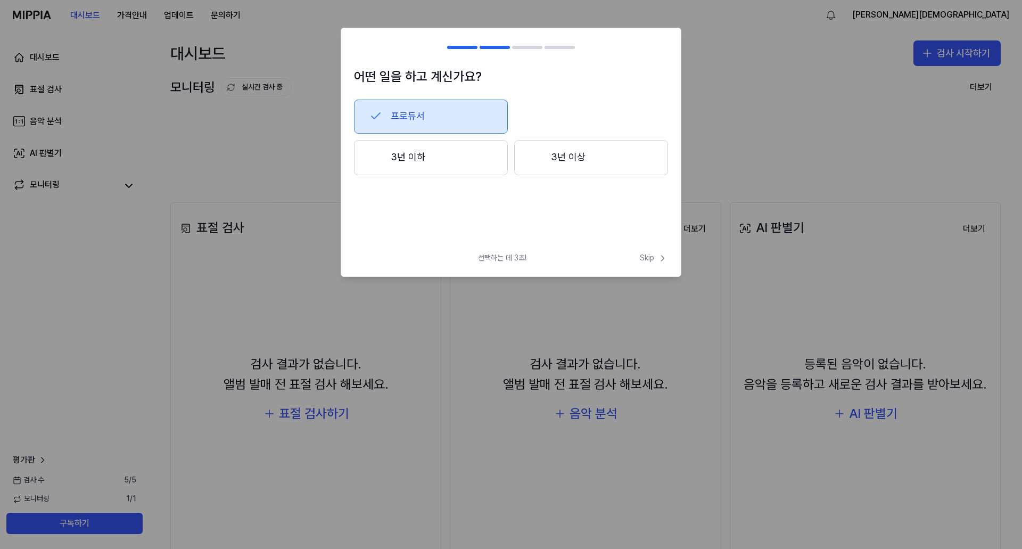
click at [596, 164] on button "3년 이상" at bounding box center [591, 157] width 154 height 35
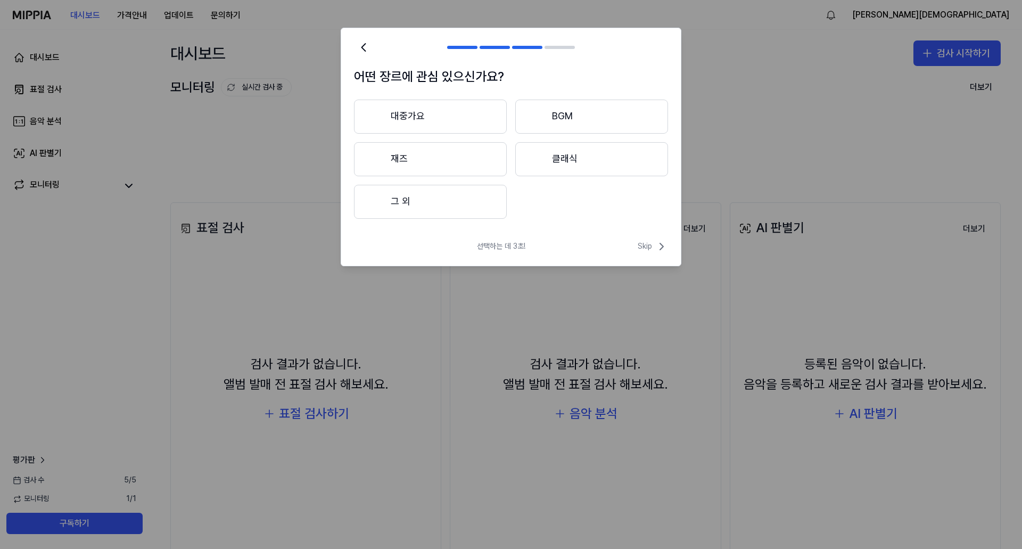
click at [596, 164] on button "클래식" at bounding box center [591, 159] width 153 height 34
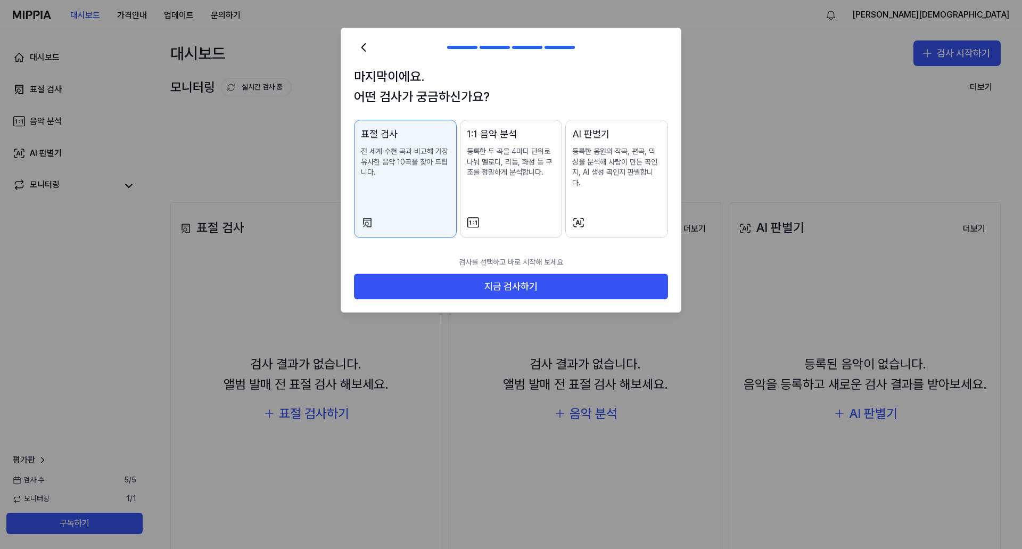
click at [603, 185] on div "AI 판별기 등록한 음원의 작곡, 편곡, 믹싱을 분석해 사람이 만든 곡인지, AI 생성 곡인지 판별합니다." at bounding box center [616, 168] width 89 height 82
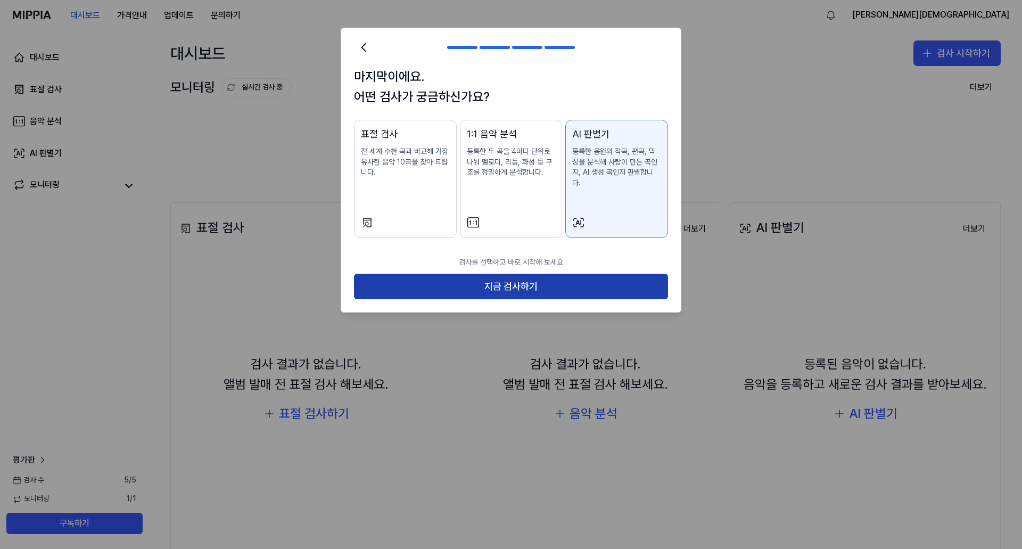
click at [577, 273] on button "지금 검사하기" at bounding box center [511, 286] width 314 height 26
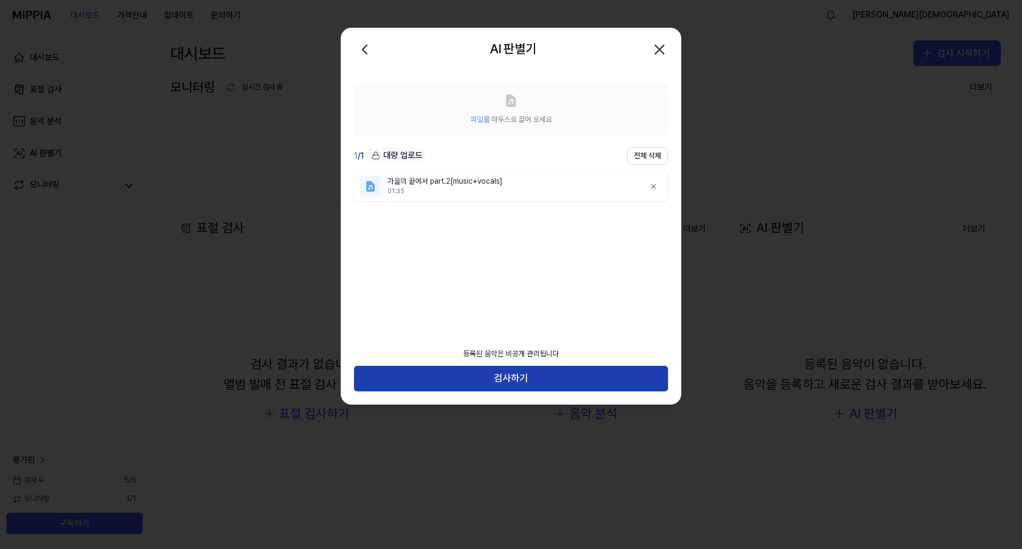
click at [566, 382] on button "검사하기" at bounding box center [511, 379] width 314 height 26
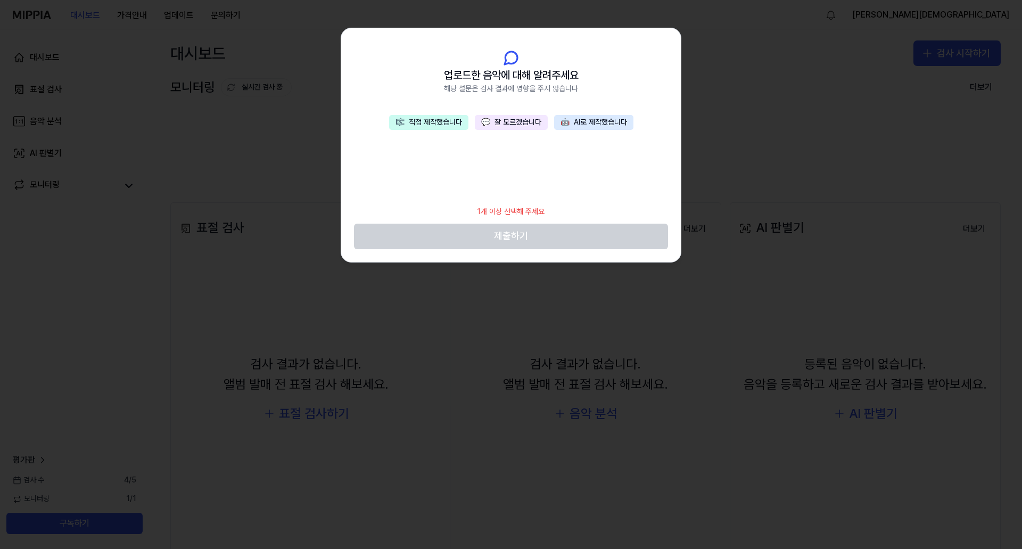
click at [421, 122] on button "🎼 직접 제작했습니다" at bounding box center [428, 122] width 79 height 15
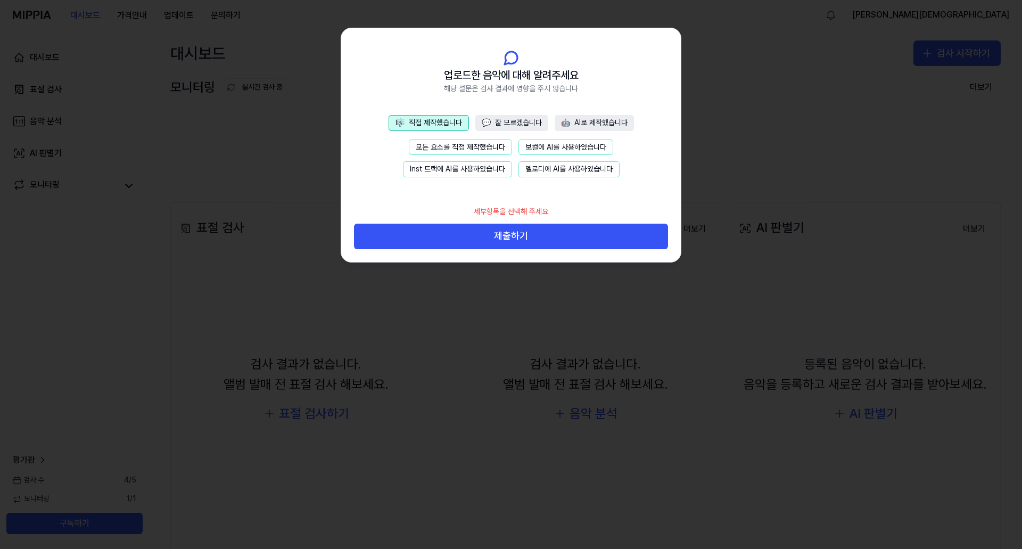
click at [484, 150] on button "모든 요소를 직접 제작했습니다" at bounding box center [460, 147] width 103 height 16
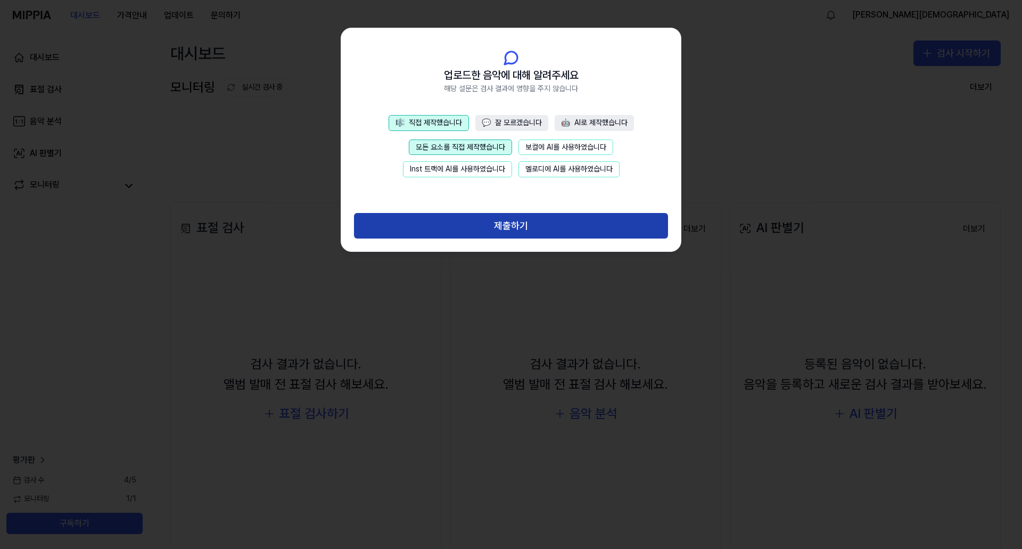
click at [533, 229] on button "제출하기" at bounding box center [511, 226] width 314 height 26
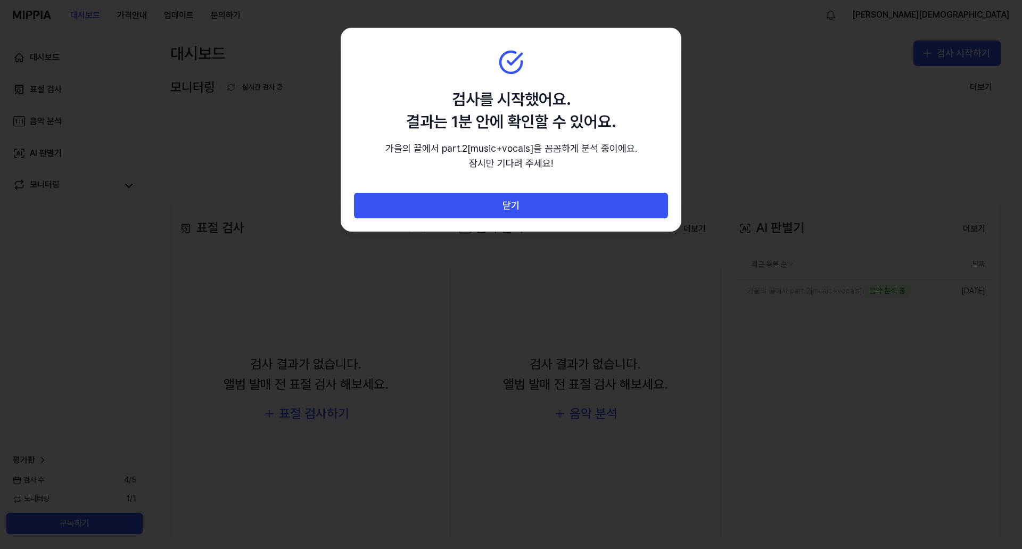
click at [550, 219] on div "닫기" at bounding box center [510, 212] width 339 height 38
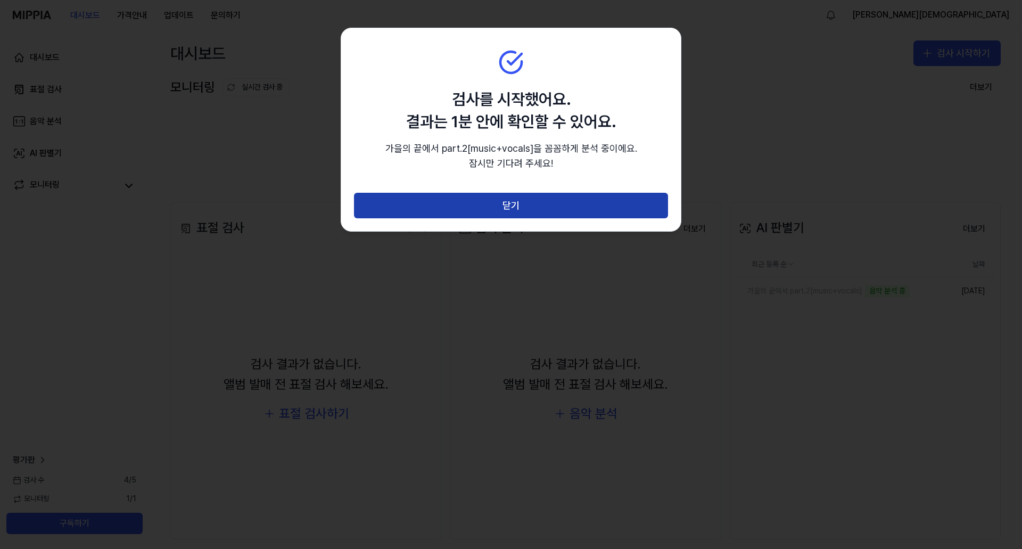
drag, startPoint x: 536, startPoint y: 208, endPoint x: 454, endPoint y: 315, distance: 135.1
click at [535, 210] on button "닫기" at bounding box center [511, 206] width 314 height 26
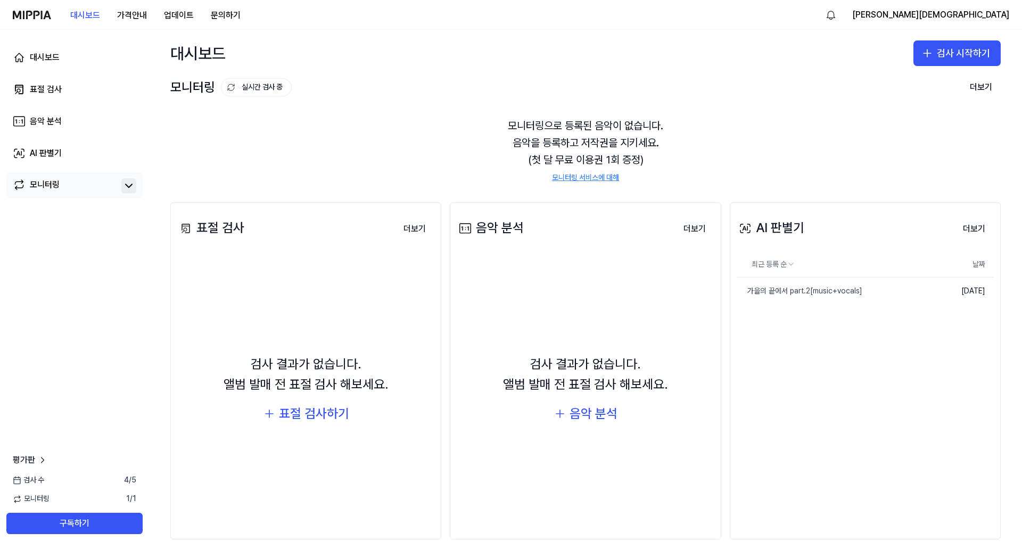
click at [125, 188] on icon at bounding box center [128, 185] width 13 height 13
click at [130, 186] on icon at bounding box center [129, 185] width 6 height 3
click at [129, 153] on link "AI 판별기" at bounding box center [74, 153] width 136 height 26
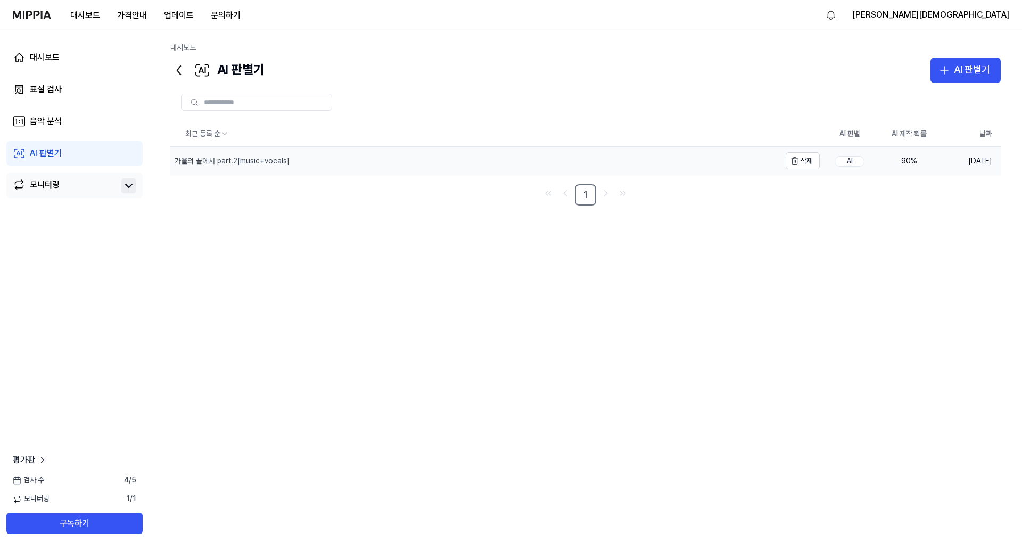
click at [274, 162] on div "가을의 끝에서 part.2[music+vocals]" at bounding box center [232, 161] width 115 height 11
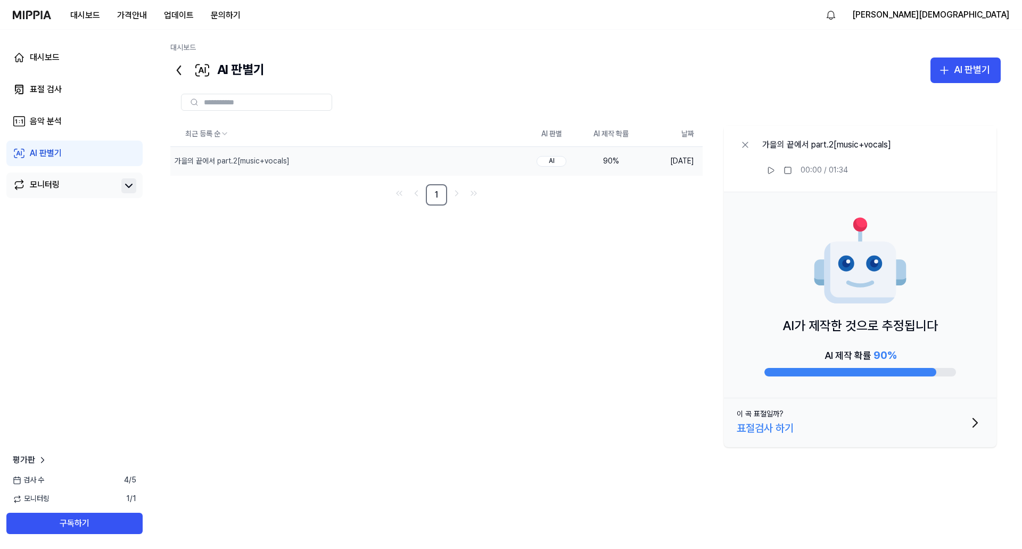
click at [941, 426] on button "이 곡 표절일까? 표절검사 하기" at bounding box center [860, 422] width 272 height 49
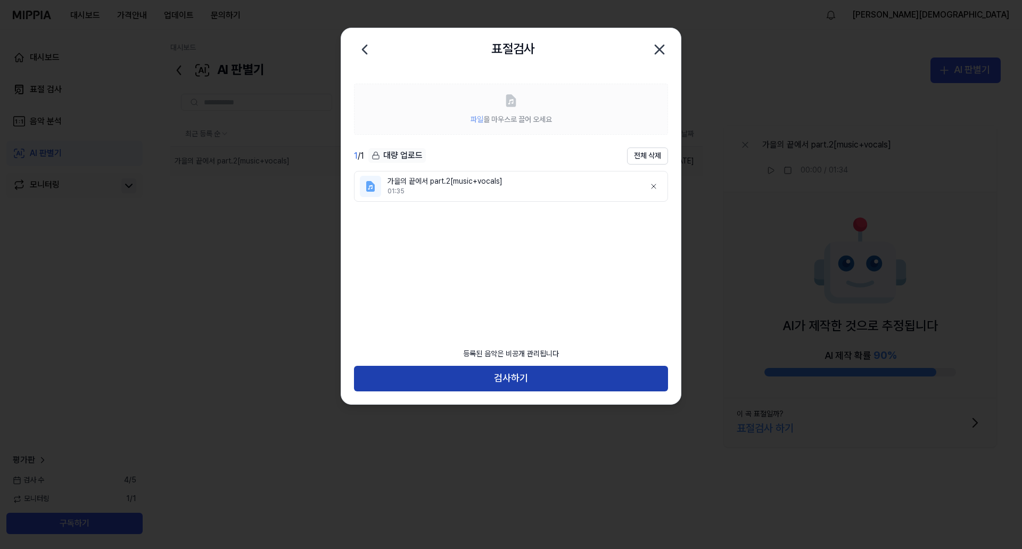
click at [553, 378] on button "검사하기" at bounding box center [511, 379] width 314 height 26
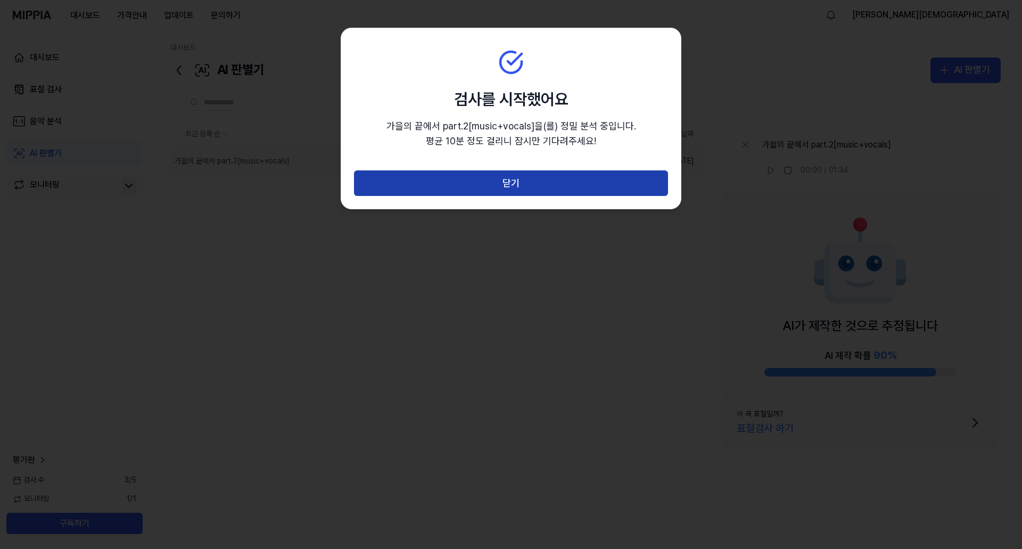
click at [549, 184] on button "닫기" at bounding box center [511, 183] width 314 height 26
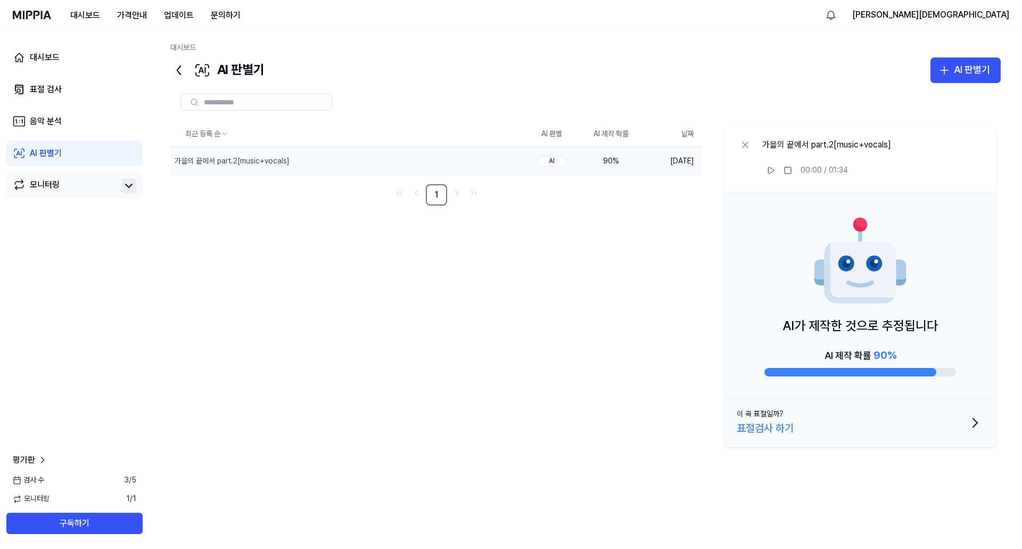
click at [545, 160] on div "AI" at bounding box center [551, 161] width 30 height 11
click at [554, 160] on div "AI" at bounding box center [551, 161] width 30 height 11
click at [687, 151] on td "[DATE]" at bounding box center [672, 161] width 62 height 28
click at [216, 161] on div "가을의 끝에서 part.2[music+vocals]" at bounding box center [232, 161] width 115 height 11
click at [565, 159] on div "AI" at bounding box center [551, 161] width 30 height 11
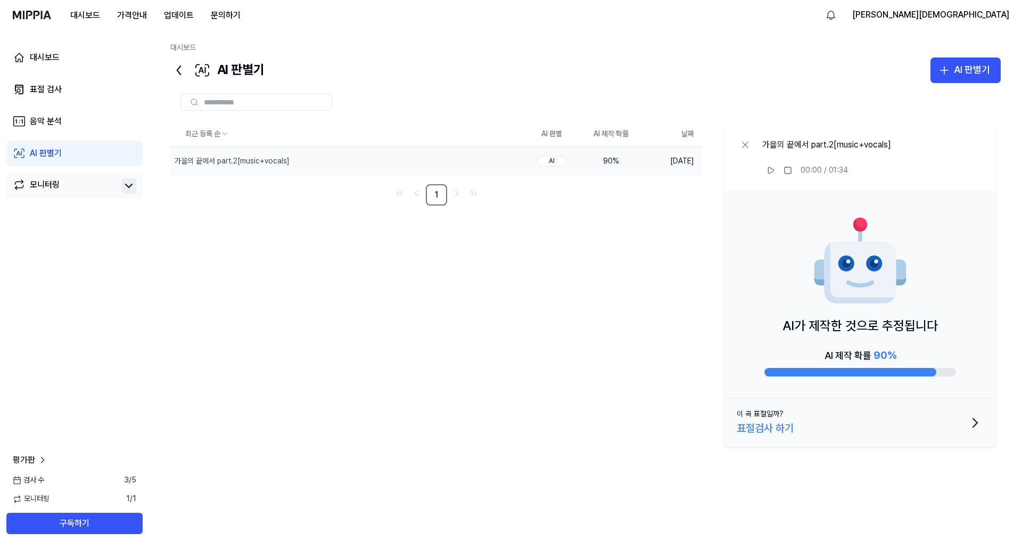
click at [565, 159] on div "AI" at bounding box center [551, 161] width 30 height 11
click at [888, 351] on span "90 %" at bounding box center [884, 355] width 23 height 13
click at [851, 294] on img at bounding box center [860, 261] width 96 height 96
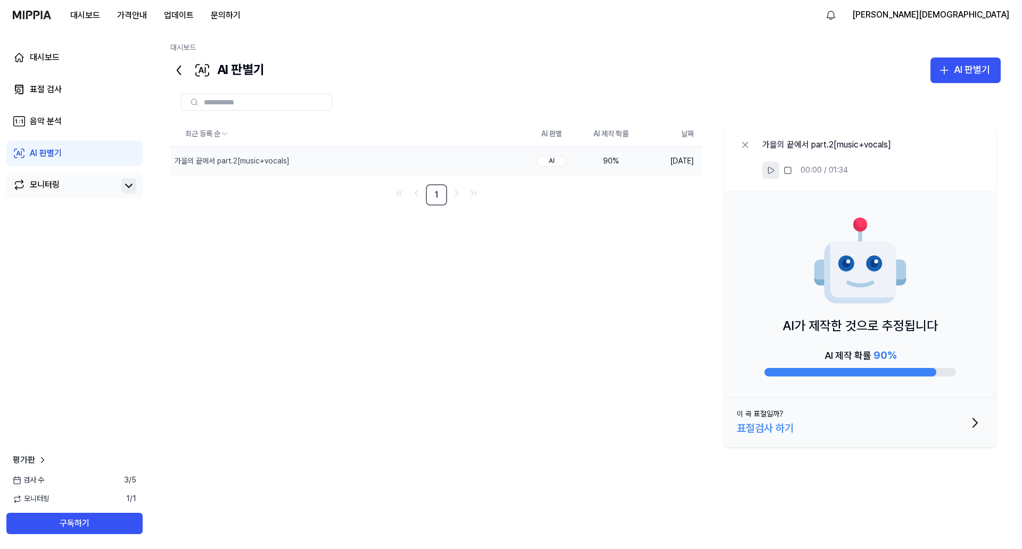
click at [765, 172] on button at bounding box center [770, 170] width 17 height 17
click at [866, 297] on img at bounding box center [860, 261] width 96 height 96
click at [119, 192] on div "모니터링" at bounding box center [74, 185] width 123 height 15
click at [129, 187] on icon at bounding box center [129, 185] width 6 height 3
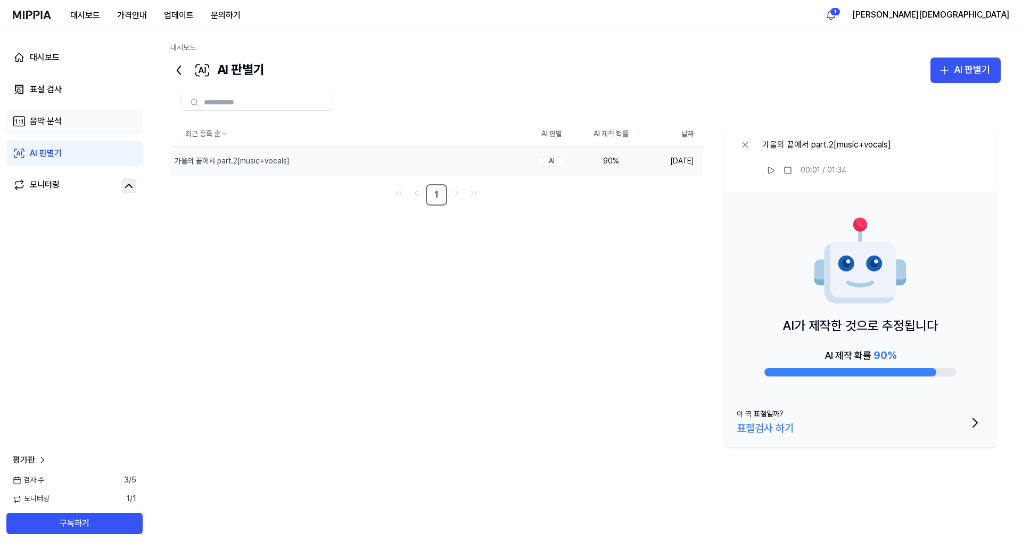
click at [75, 114] on link "음악 분석" at bounding box center [74, 122] width 136 height 26
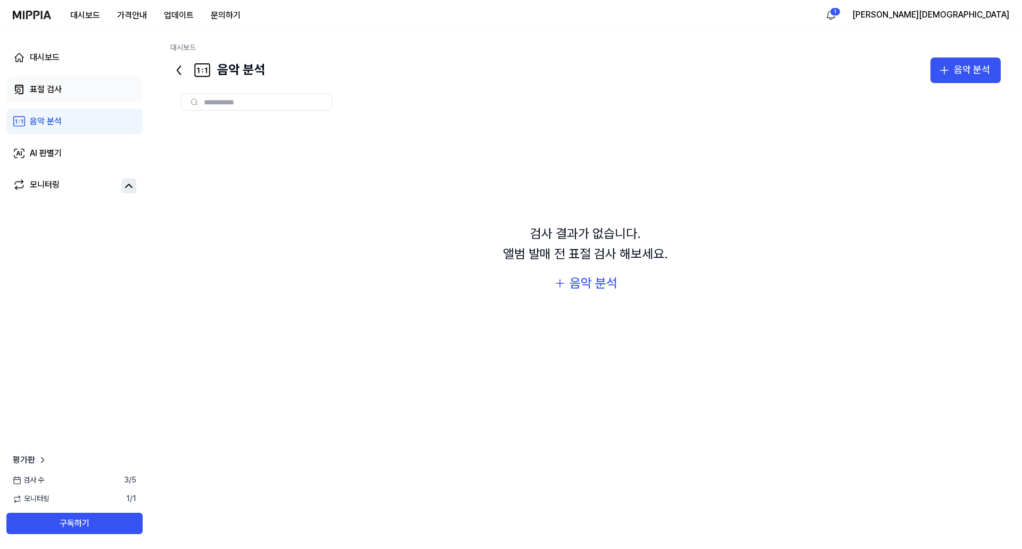
click at [67, 89] on link "표절 검사" at bounding box center [74, 90] width 136 height 26
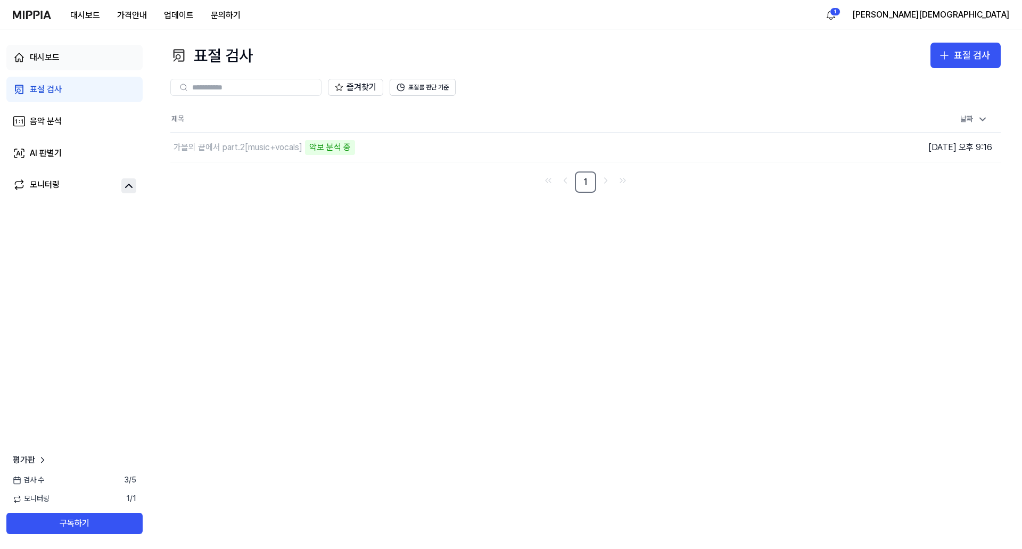
click at [74, 52] on link "대시보드" at bounding box center [74, 58] width 136 height 26
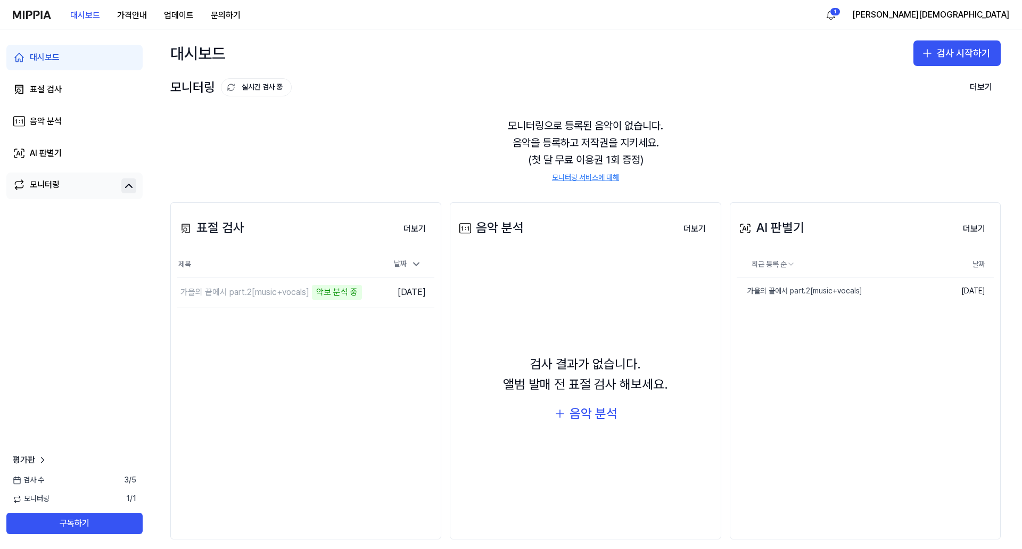
click at [54, 184] on div "모니터링" at bounding box center [45, 185] width 30 height 15
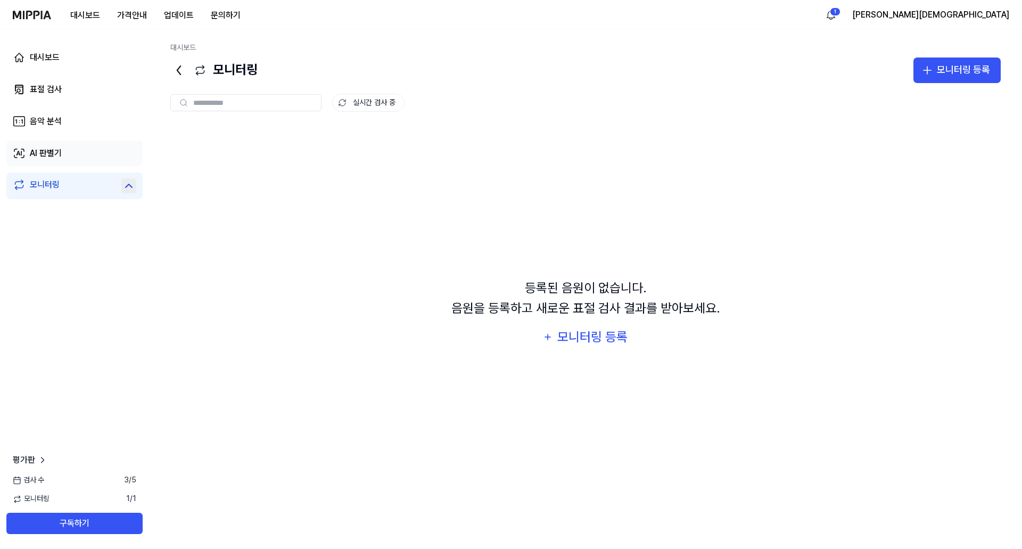
click at [59, 154] on div "AI 판별기" at bounding box center [46, 153] width 32 height 13
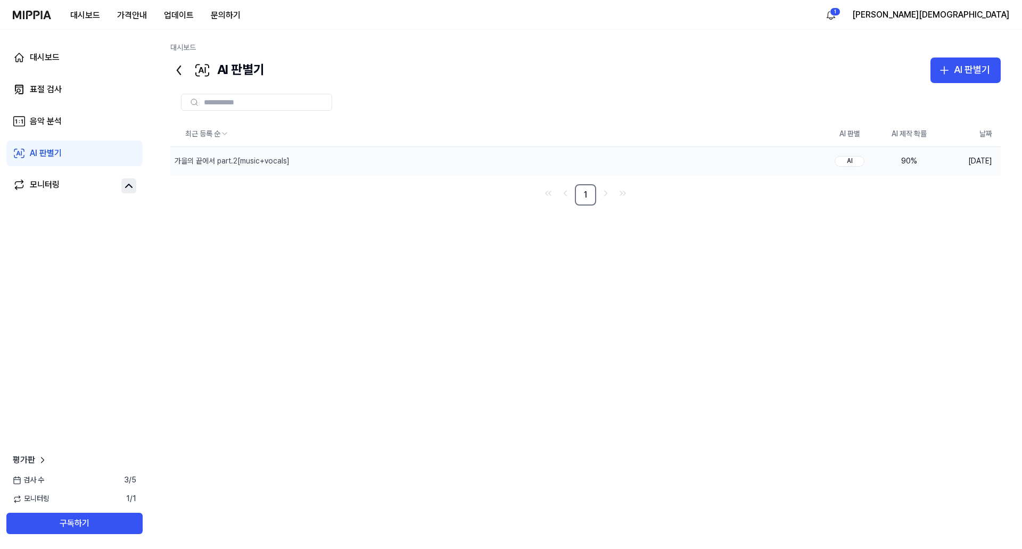
click at [915, 160] on div "90 %" at bounding box center [909, 161] width 43 height 11
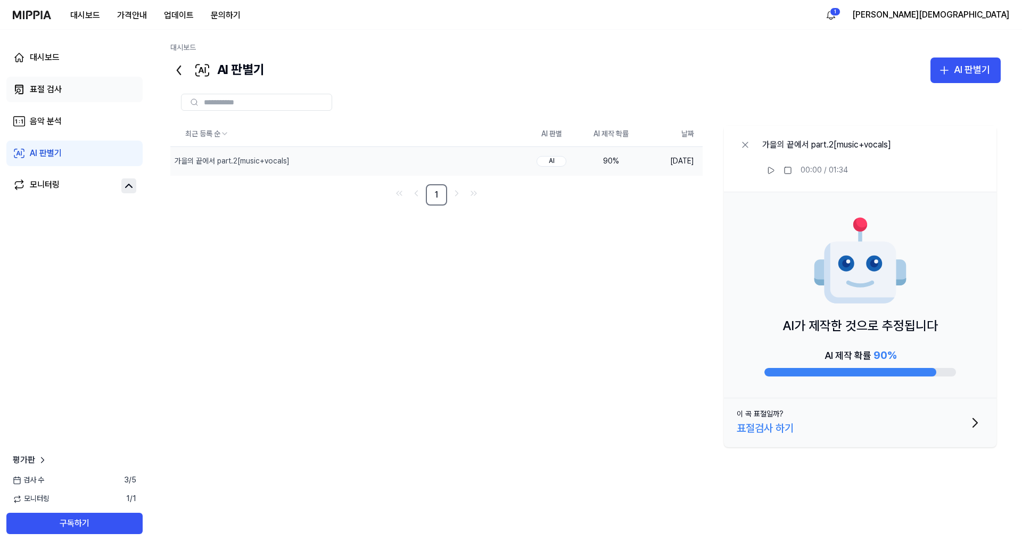
click at [34, 91] on div "표절 검사" at bounding box center [46, 89] width 32 height 13
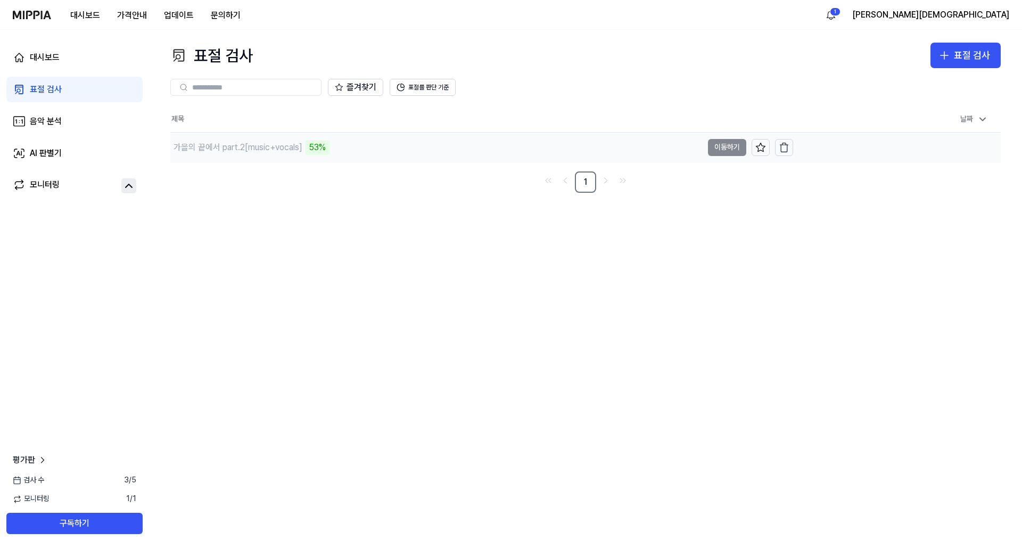
click at [326, 146] on div "53%" at bounding box center [317, 147] width 25 height 15
click at [32, 189] on div "모니터링" at bounding box center [45, 185] width 30 height 15
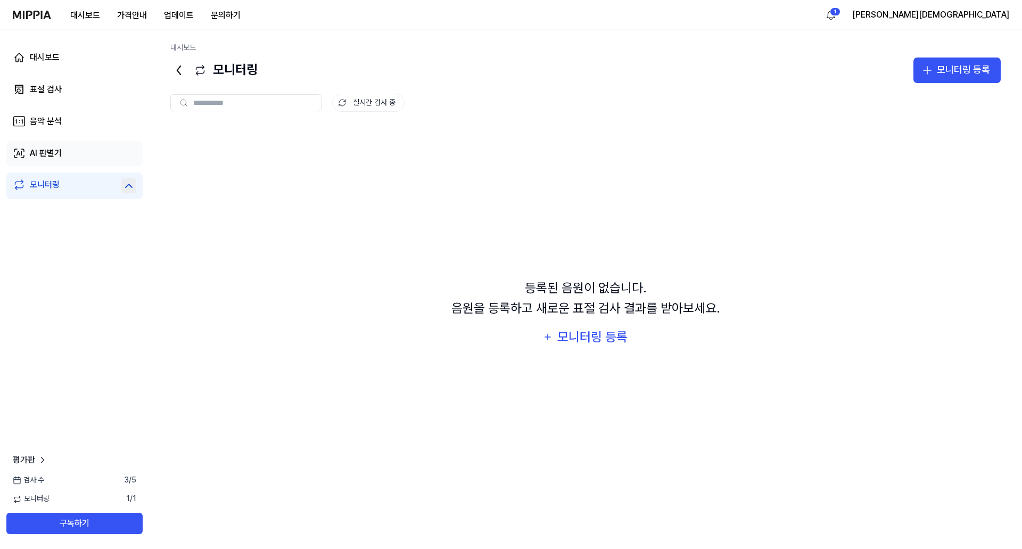
click at [35, 159] on div "AI 판별기" at bounding box center [46, 153] width 32 height 13
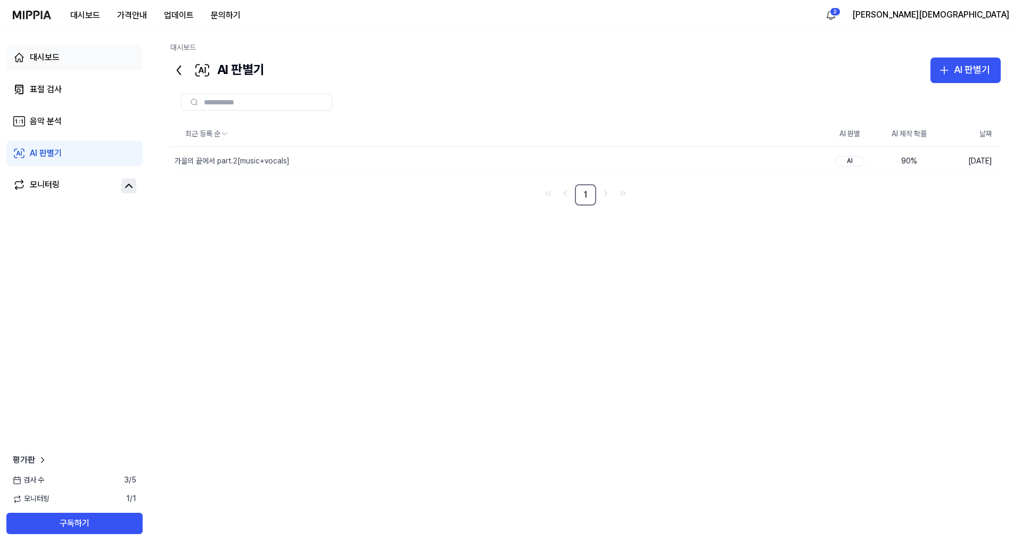
drag, startPoint x: 45, startPoint y: 56, endPoint x: 45, endPoint y: 67, distance: 10.6
click at [45, 56] on div "대시보드" at bounding box center [45, 57] width 30 height 13
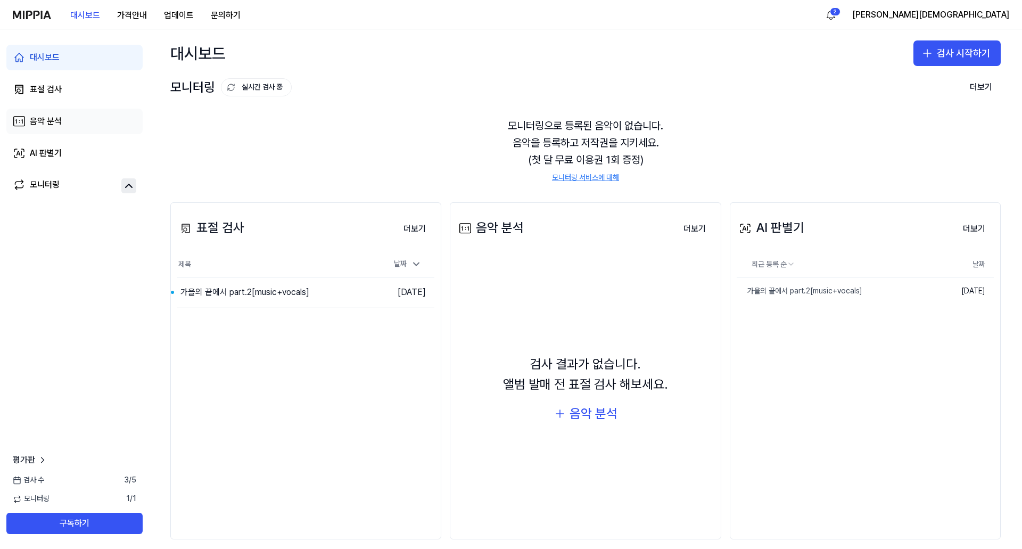
click at [37, 119] on div "음악 분석" at bounding box center [46, 121] width 32 height 13
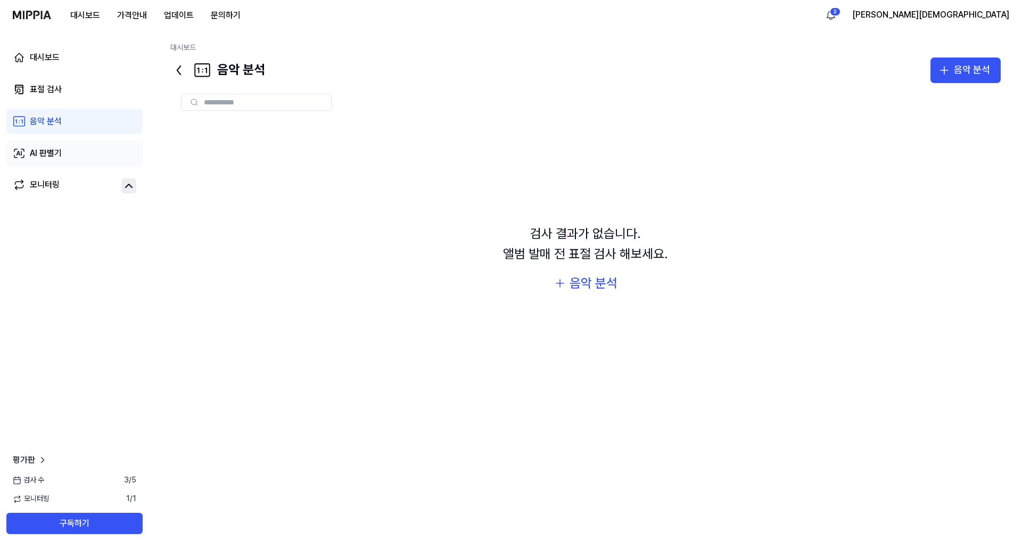
click at [48, 154] on div "AI 판별기" at bounding box center [46, 153] width 32 height 13
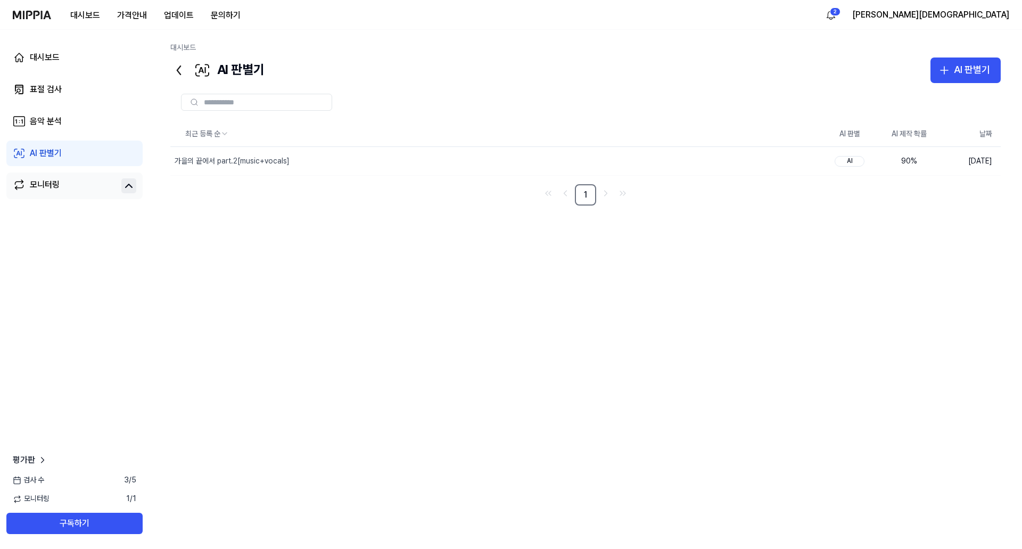
click at [45, 184] on div "모니터링" at bounding box center [45, 185] width 30 height 15
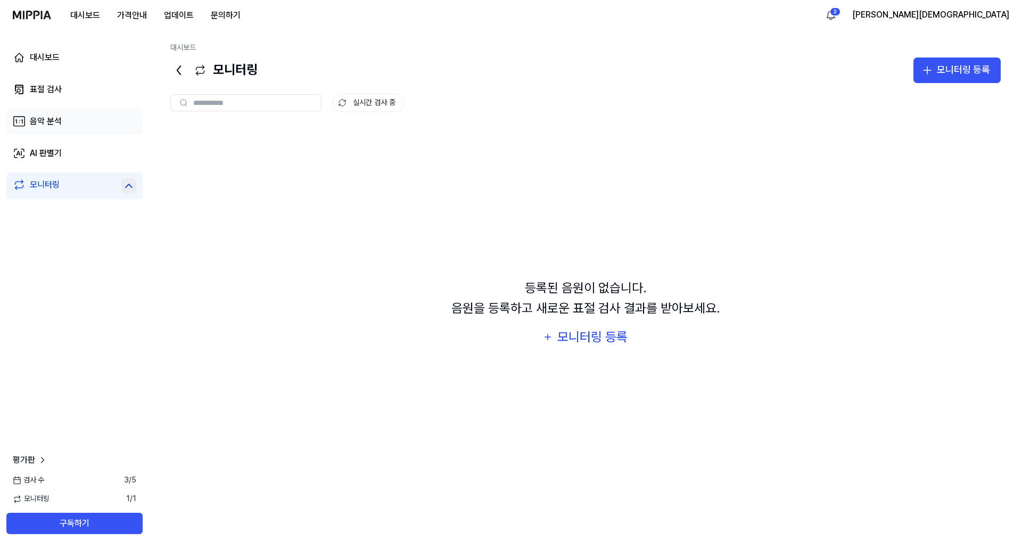
click at [44, 121] on div "음악 분석" at bounding box center [46, 121] width 32 height 13
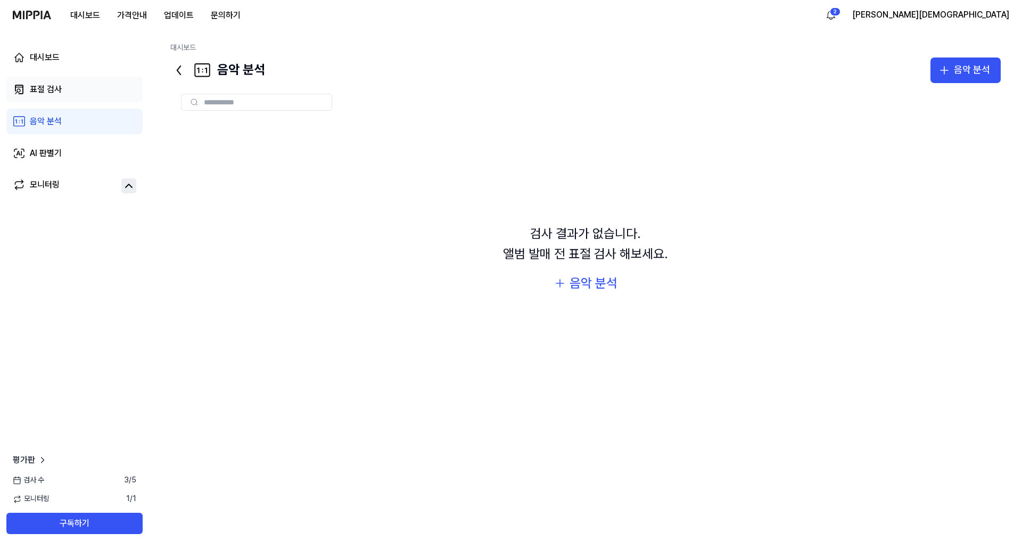
click at [48, 91] on div "표절 검사" at bounding box center [46, 89] width 32 height 13
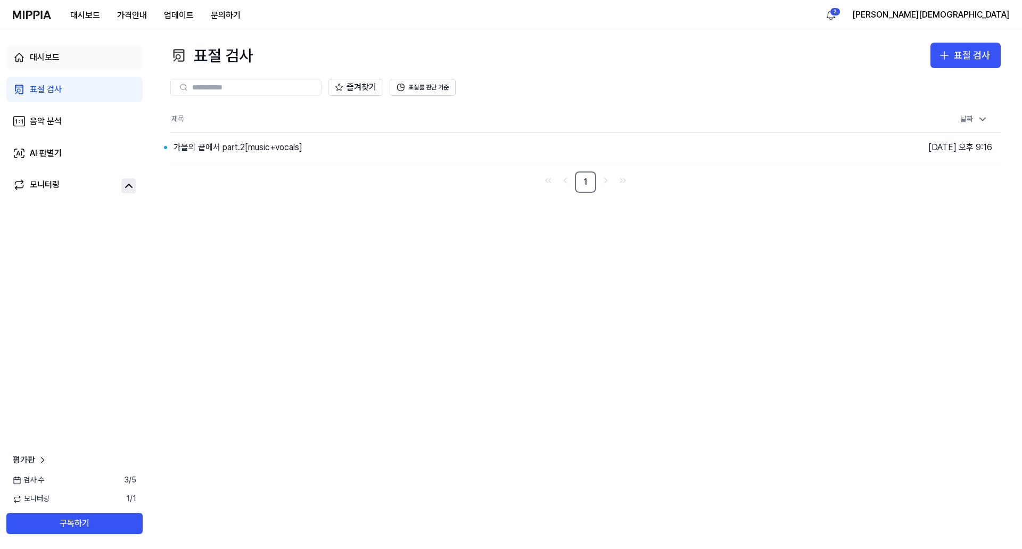
click at [48, 49] on link "대시보드" at bounding box center [74, 58] width 136 height 26
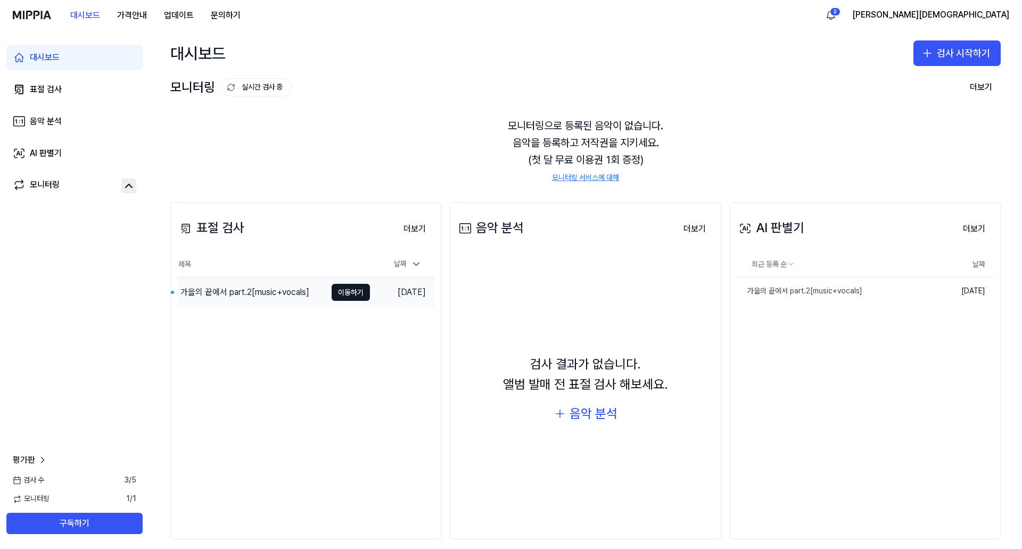
click at [231, 294] on div "가을의 끝에서 part.2[music+vocals]" at bounding box center [244, 292] width 129 height 13
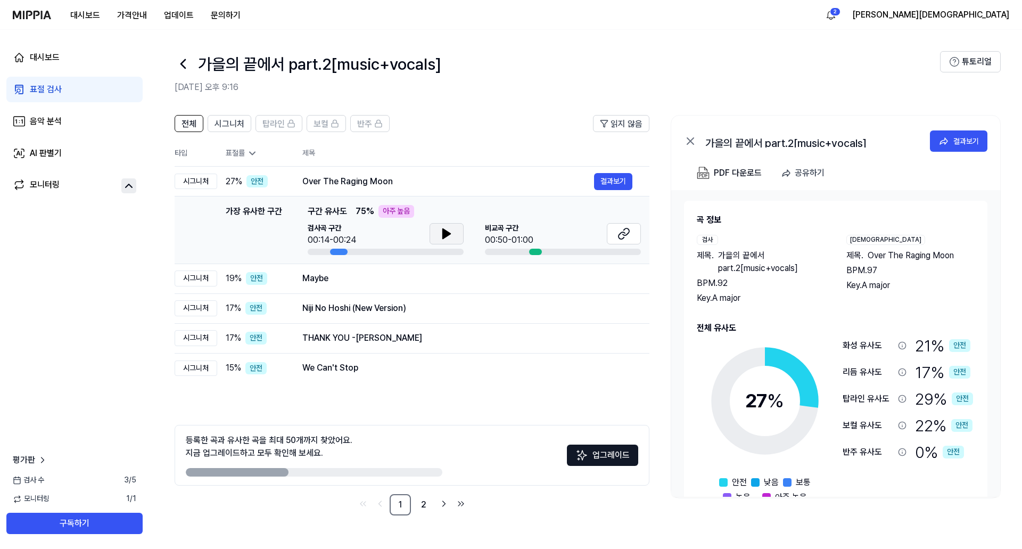
click at [436, 240] on button at bounding box center [446, 233] width 34 height 21
